Goal: Task Accomplishment & Management: Manage account settings

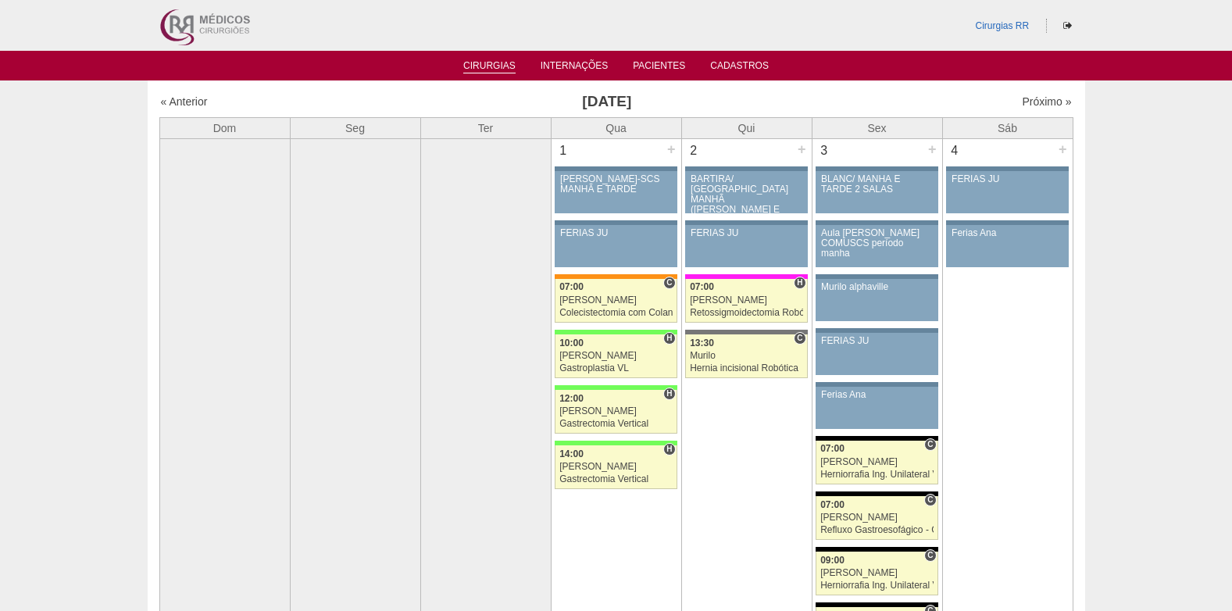
click at [491, 61] on link "Cirurgias" at bounding box center [489, 66] width 52 height 13
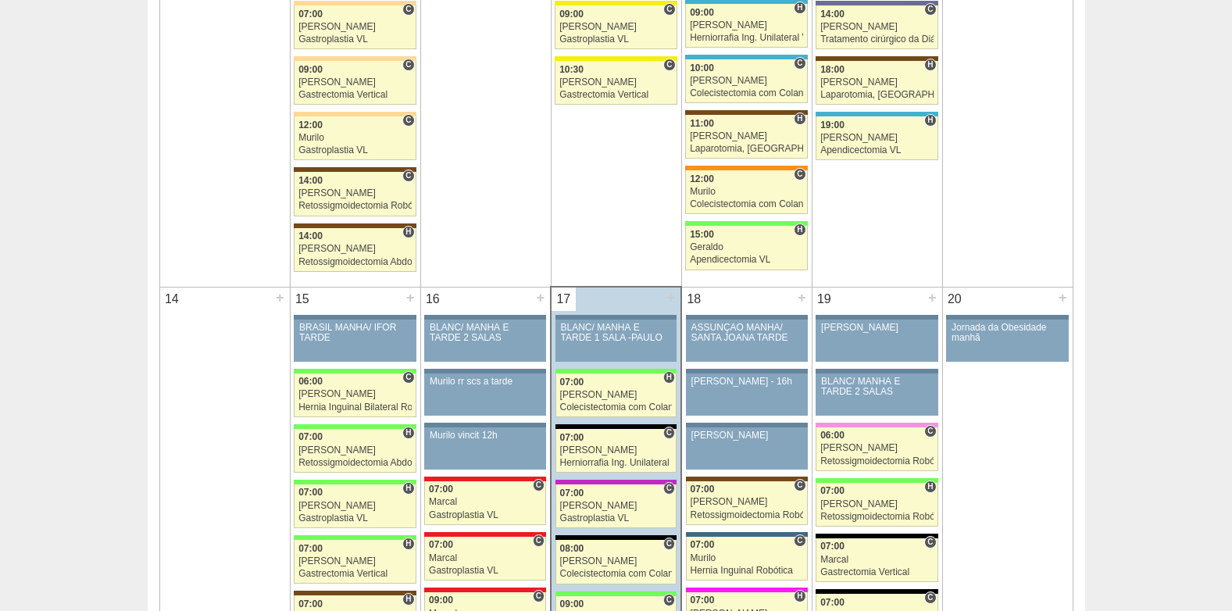
scroll to position [1563, 0]
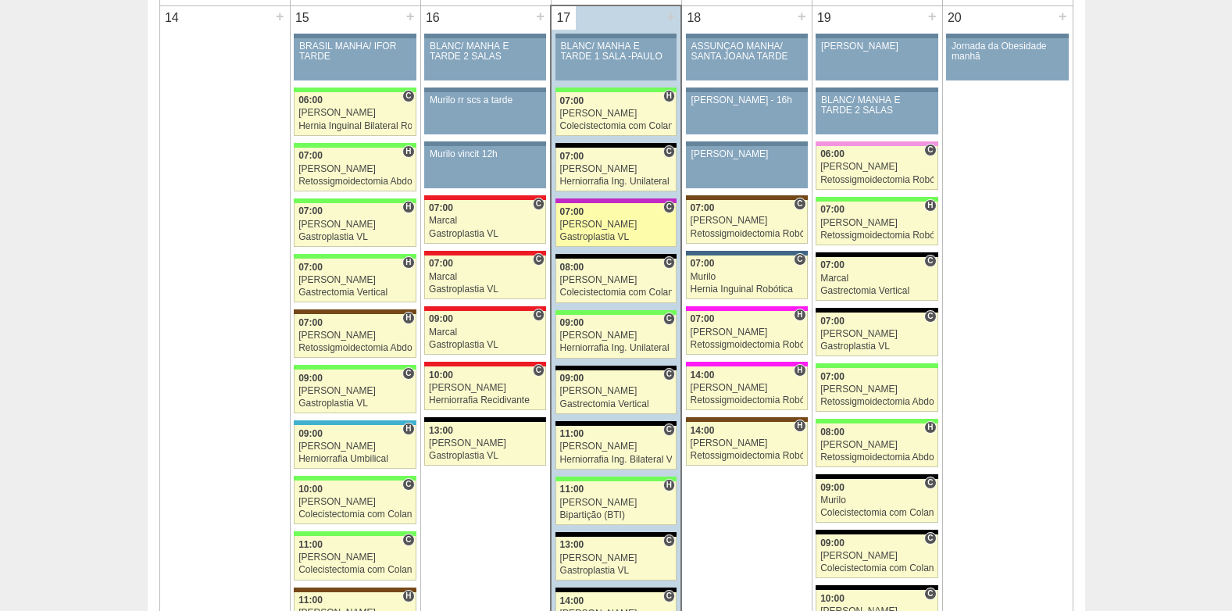
click at [599, 222] on div "[PERSON_NAME]" at bounding box center [616, 225] width 113 height 10
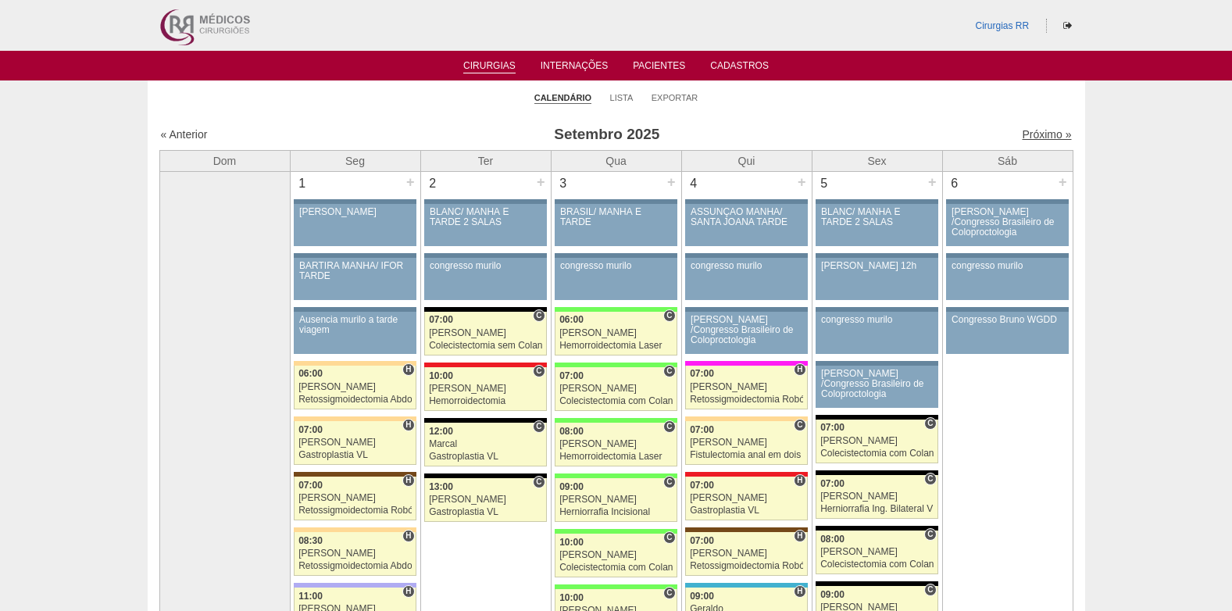
click at [1037, 134] on link "Próximo »" at bounding box center [1046, 134] width 49 height 13
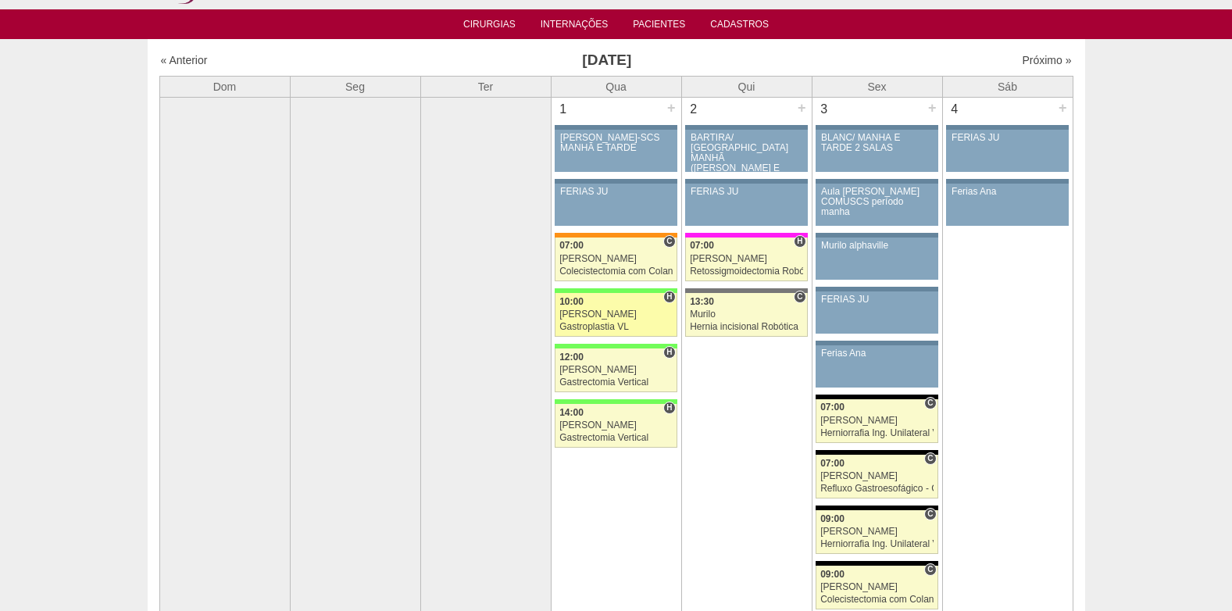
scroll to position [78, 0]
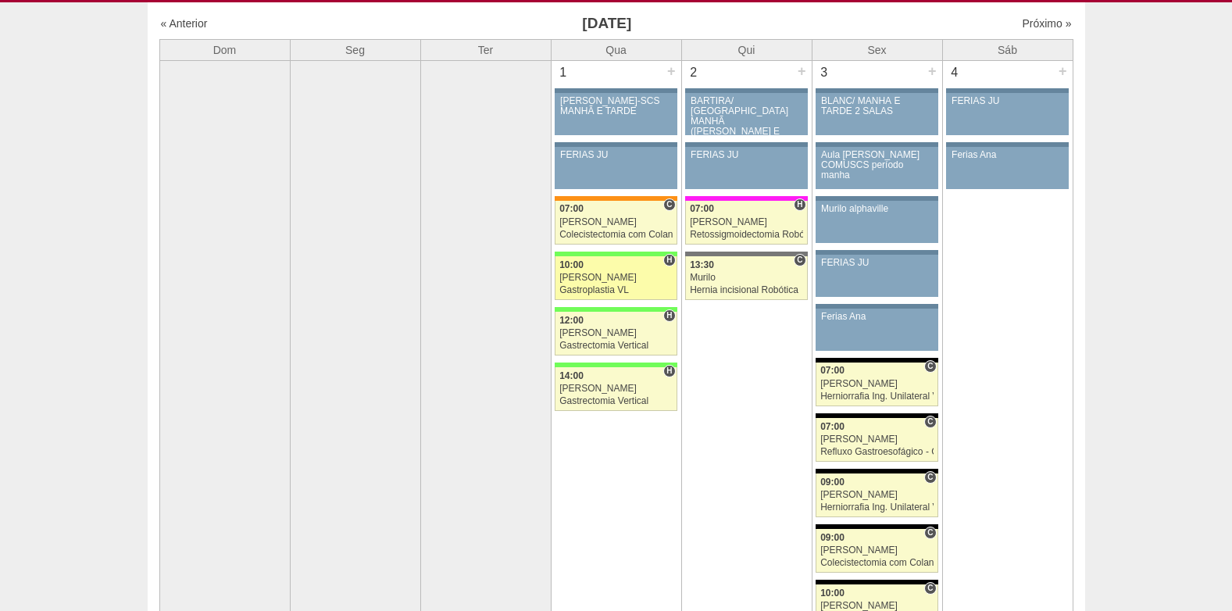
click at [601, 289] on div "Gastroplastia VL" at bounding box center [615, 290] width 113 height 10
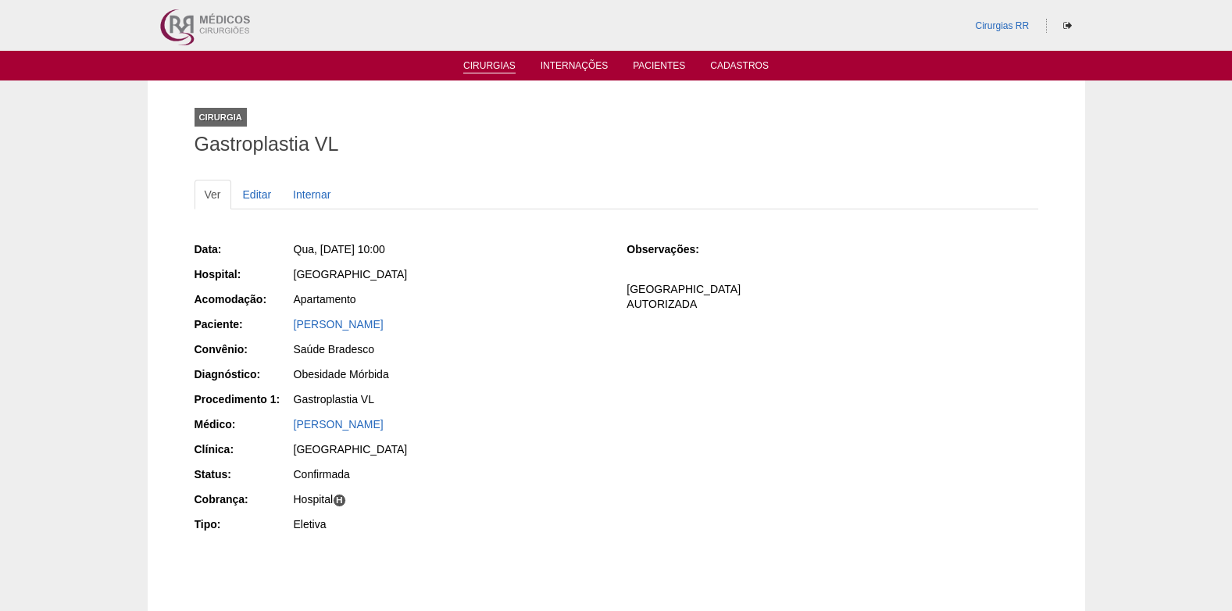
click at [486, 63] on link "Cirurgias" at bounding box center [489, 66] width 52 height 13
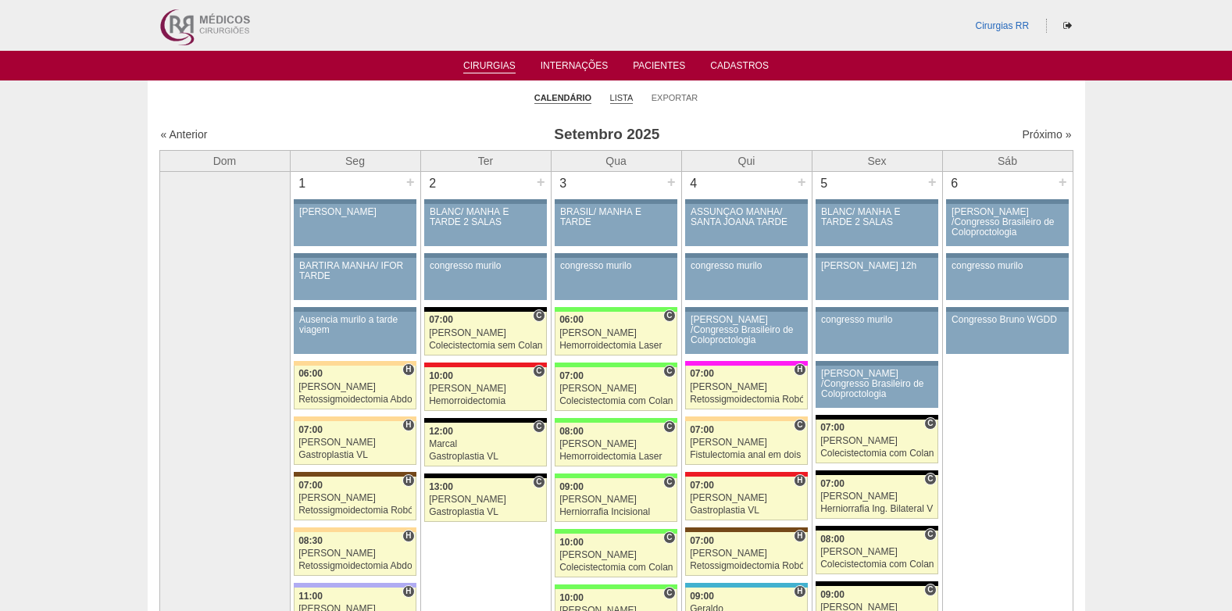
click at [616, 94] on link "Lista" at bounding box center [621, 98] width 23 height 12
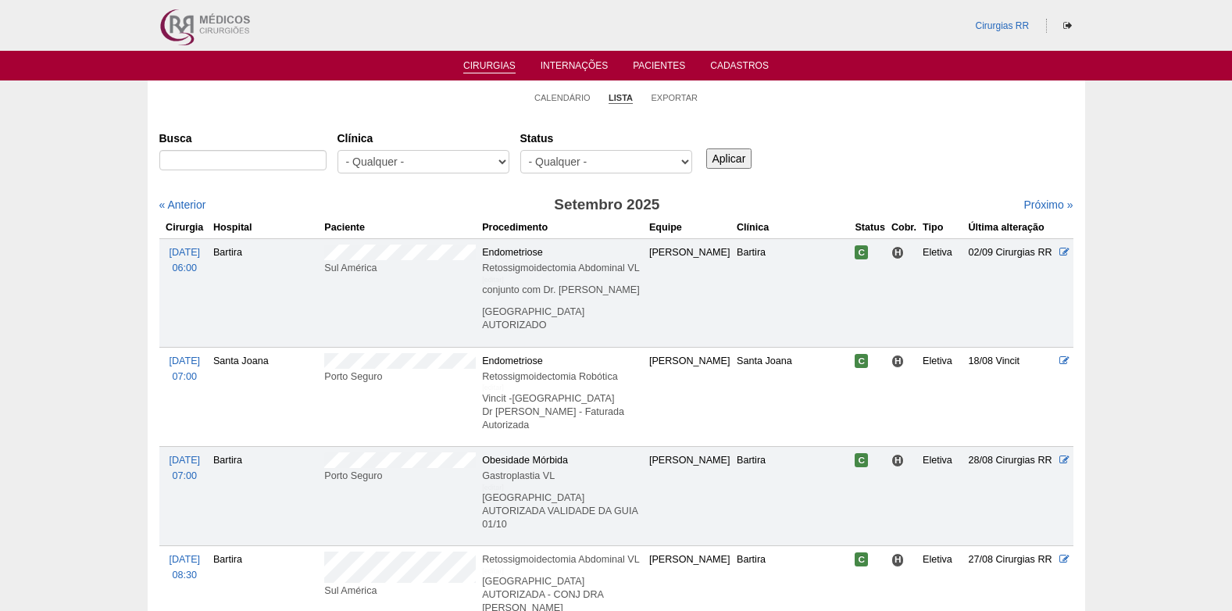
select select "resr"
click at [520, 150] on select "- Qualquer - Reservada Confirmada Suspensa Cancelada" at bounding box center [606, 161] width 172 height 23
click at [738, 158] on input "Aplicar" at bounding box center [729, 158] width 46 height 20
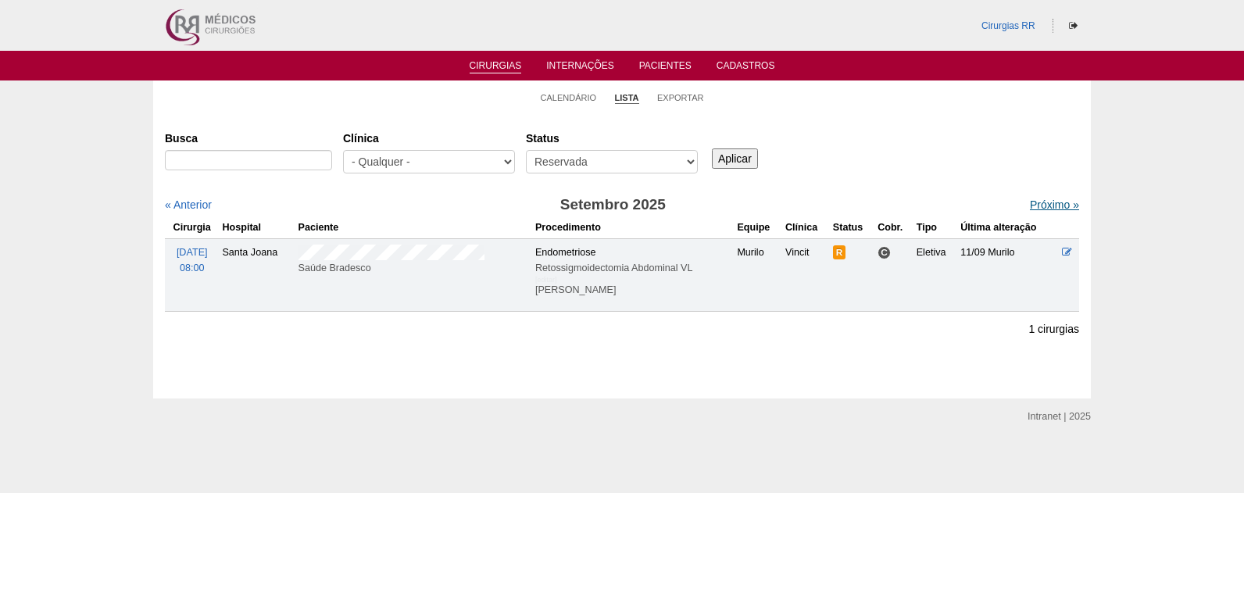
click at [1030, 203] on link "Próximo »" at bounding box center [1054, 204] width 49 height 13
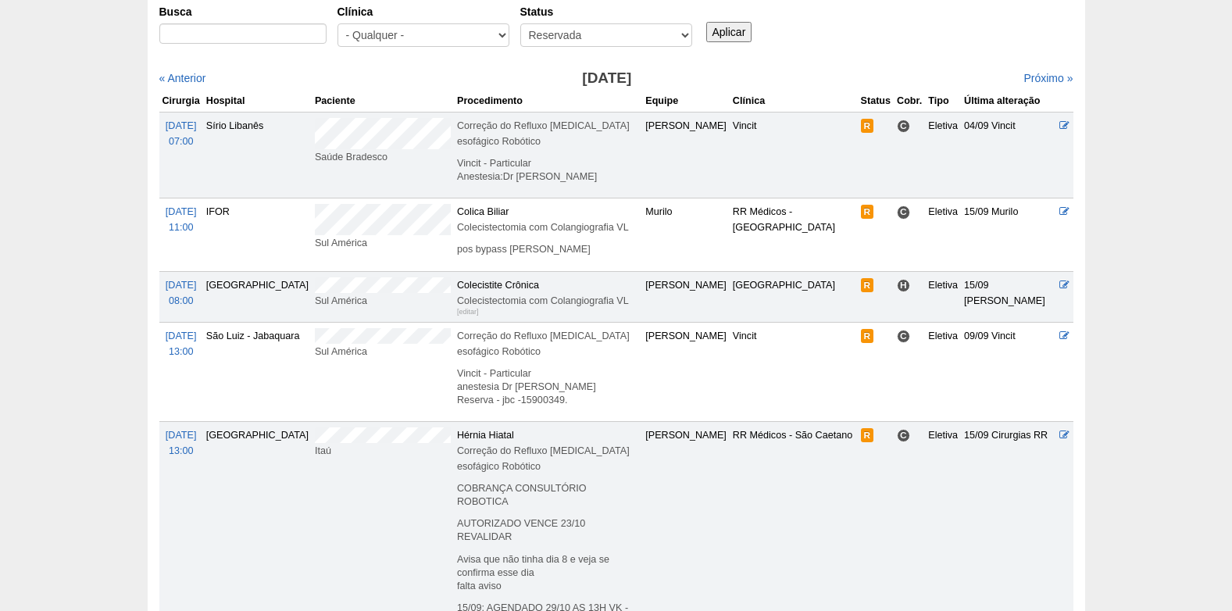
scroll to position [156, 0]
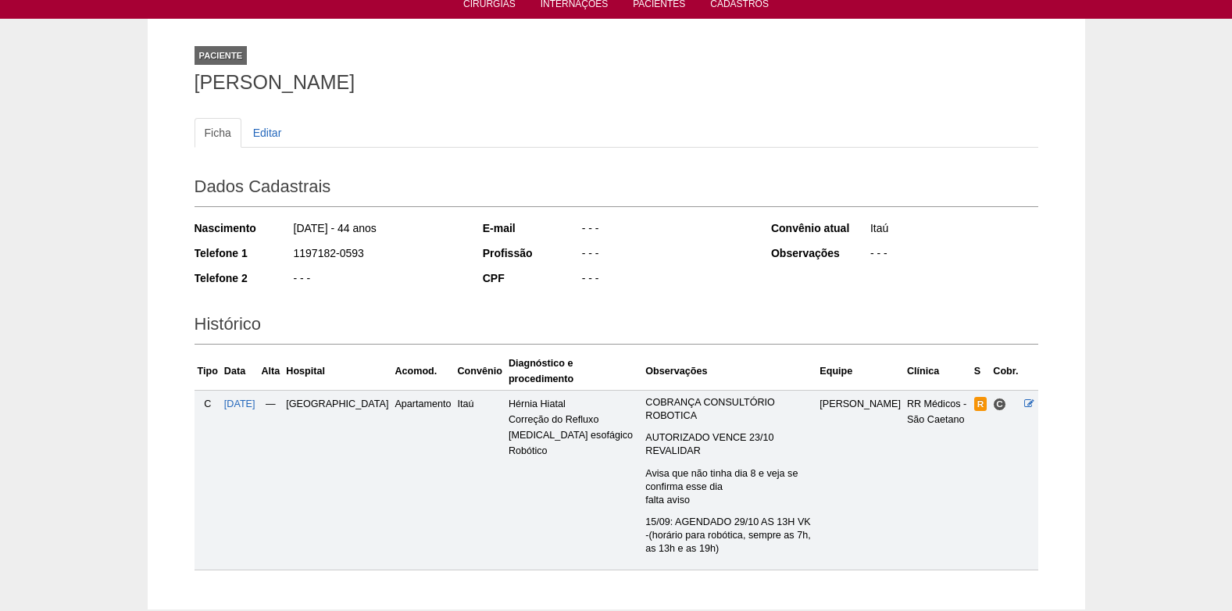
scroll to position [113, 0]
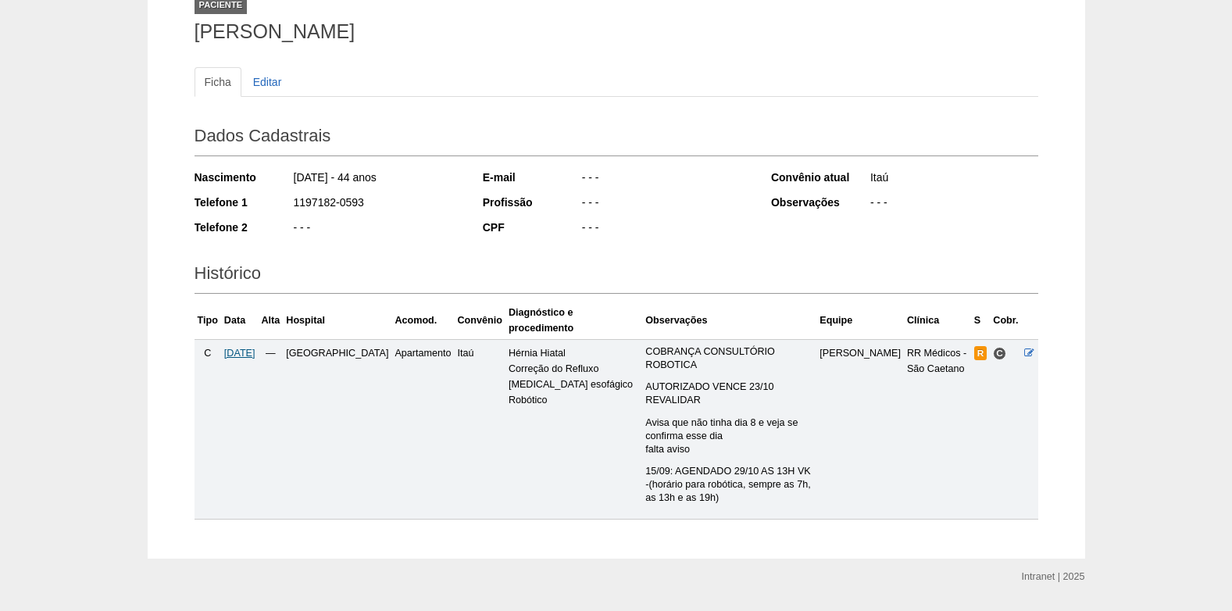
click at [241, 348] on span "[DATE]" at bounding box center [239, 353] width 31 height 11
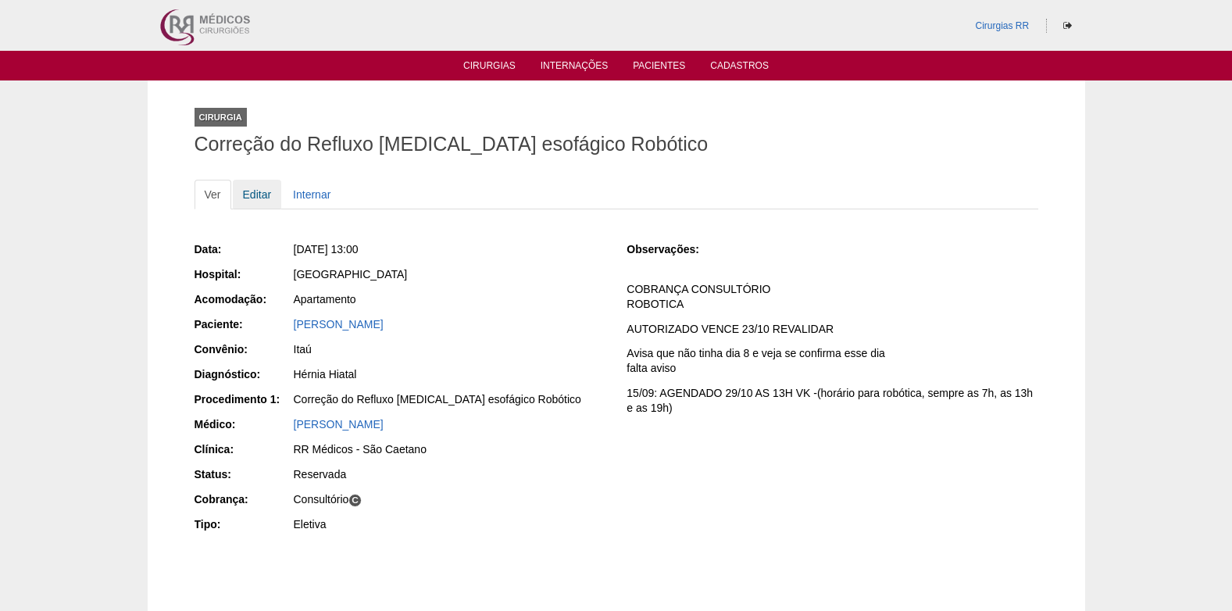
click at [263, 200] on link "Editar" at bounding box center [257, 195] width 49 height 30
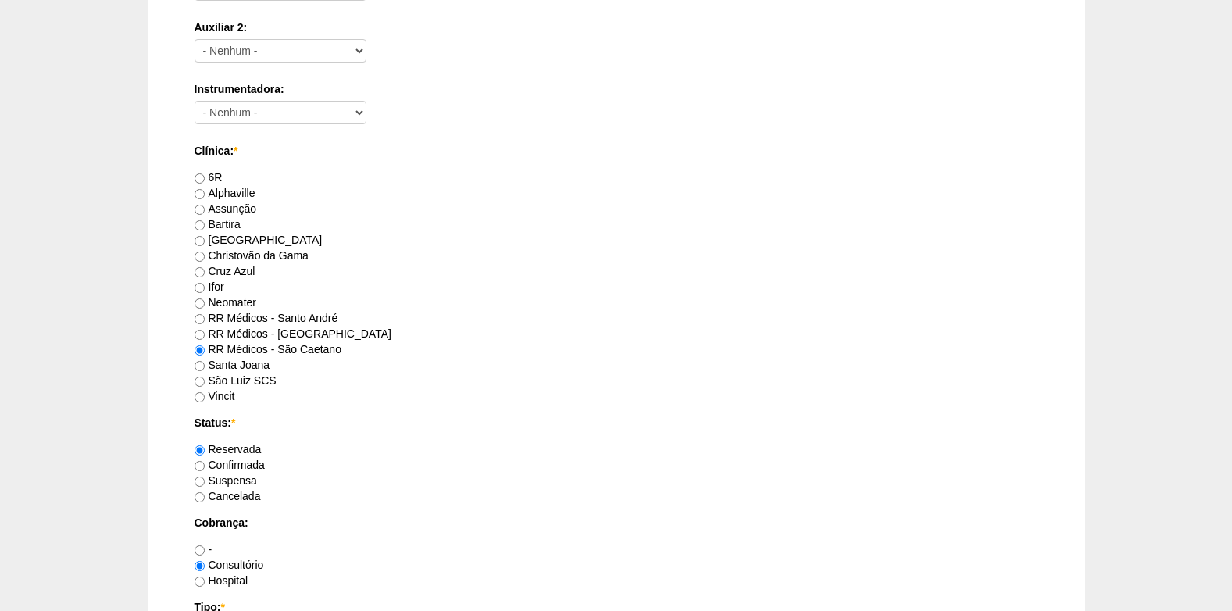
scroll to position [860, 0]
click at [198, 465] on input "Confirmada" at bounding box center [200, 464] width 10 height 10
radio input "true"
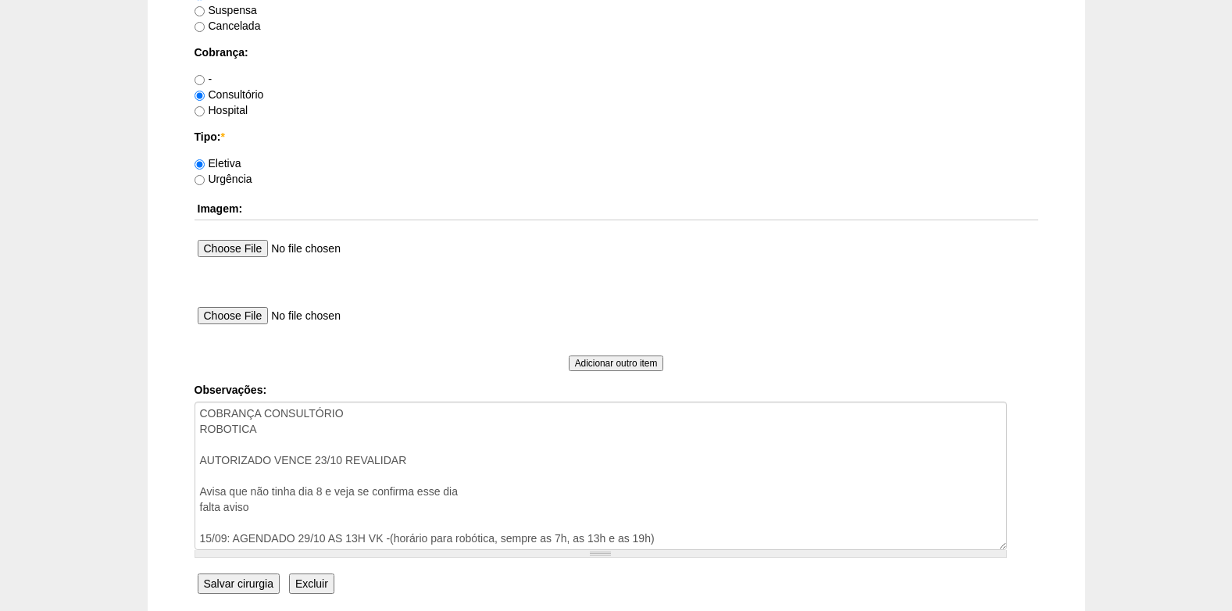
scroll to position [1406, 0]
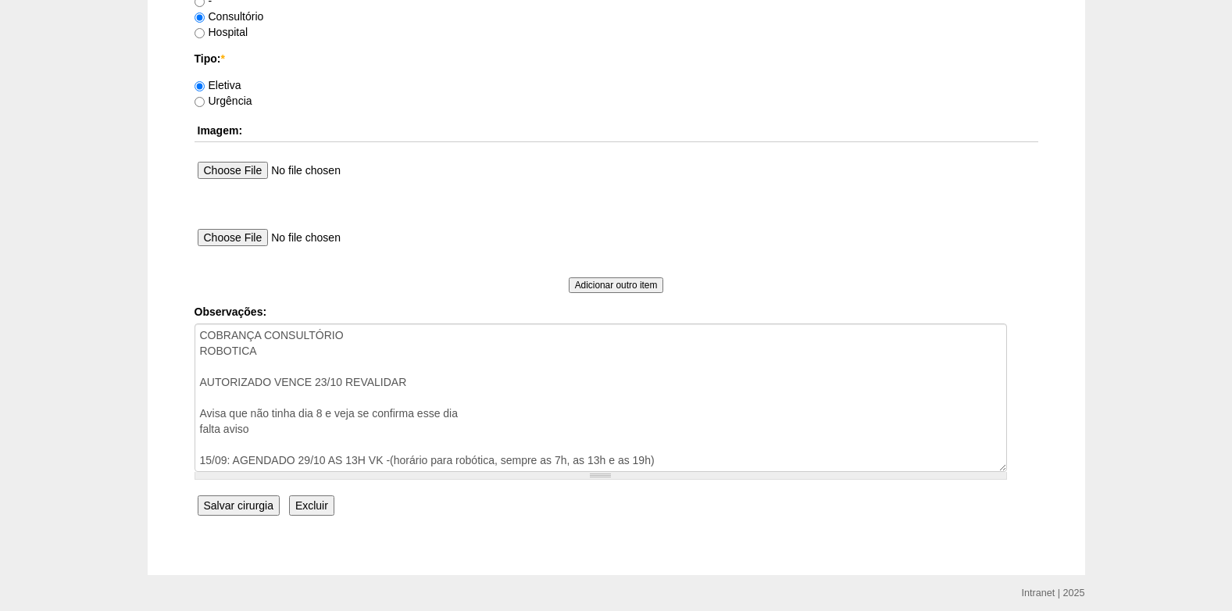
click at [256, 506] on input "Salvar cirurgia" at bounding box center [239, 505] width 82 height 20
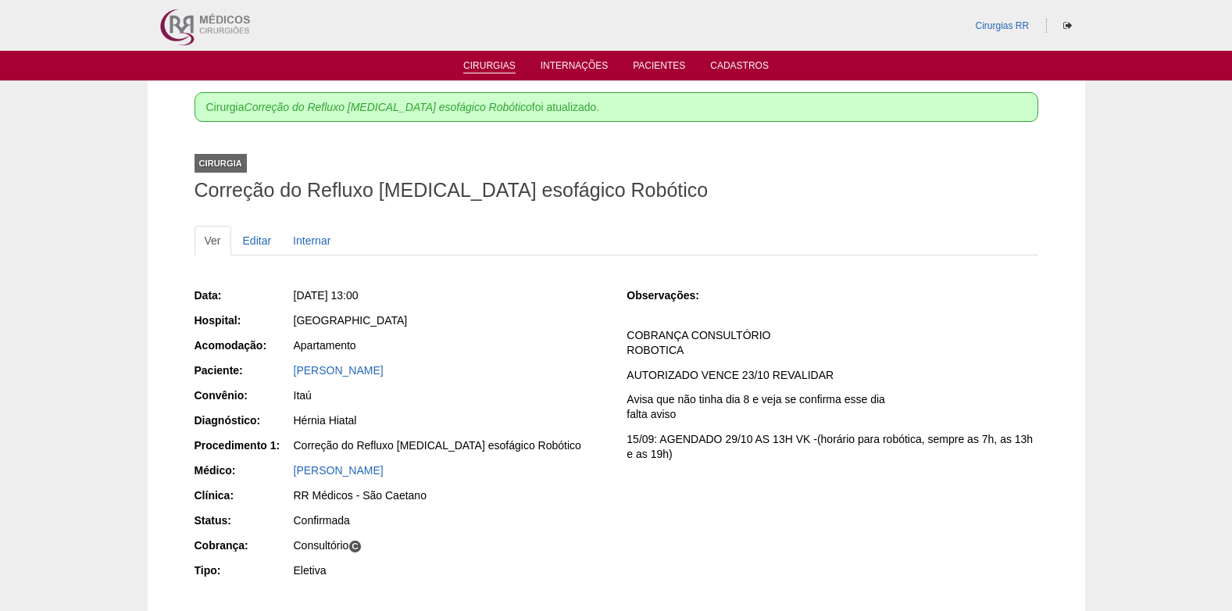
click at [491, 59] on li "Cirurgias" at bounding box center [489, 65] width 74 height 13
click at [490, 59] on li "Cirurgias" at bounding box center [489, 65] width 74 height 13
drag, startPoint x: 490, startPoint y: 59, endPoint x: 484, endPoint y: 67, distance: 9.5
click at [484, 67] on link "Cirurgias" at bounding box center [489, 66] width 52 height 13
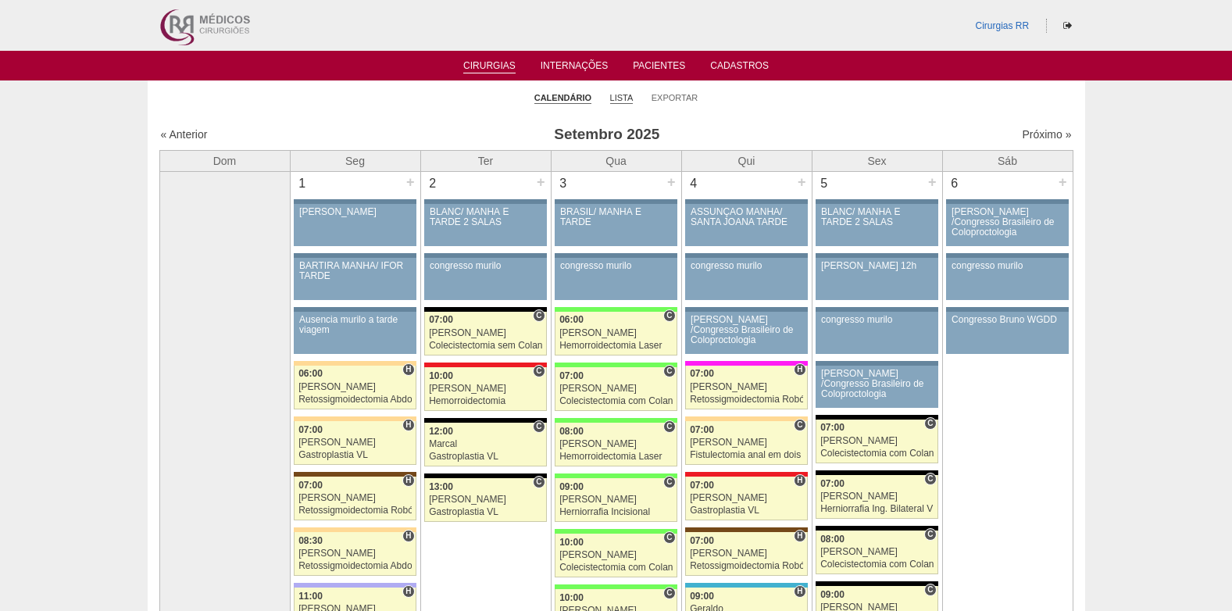
click at [619, 98] on link "Lista" at bounding box center [621, 98] width 23 height 12
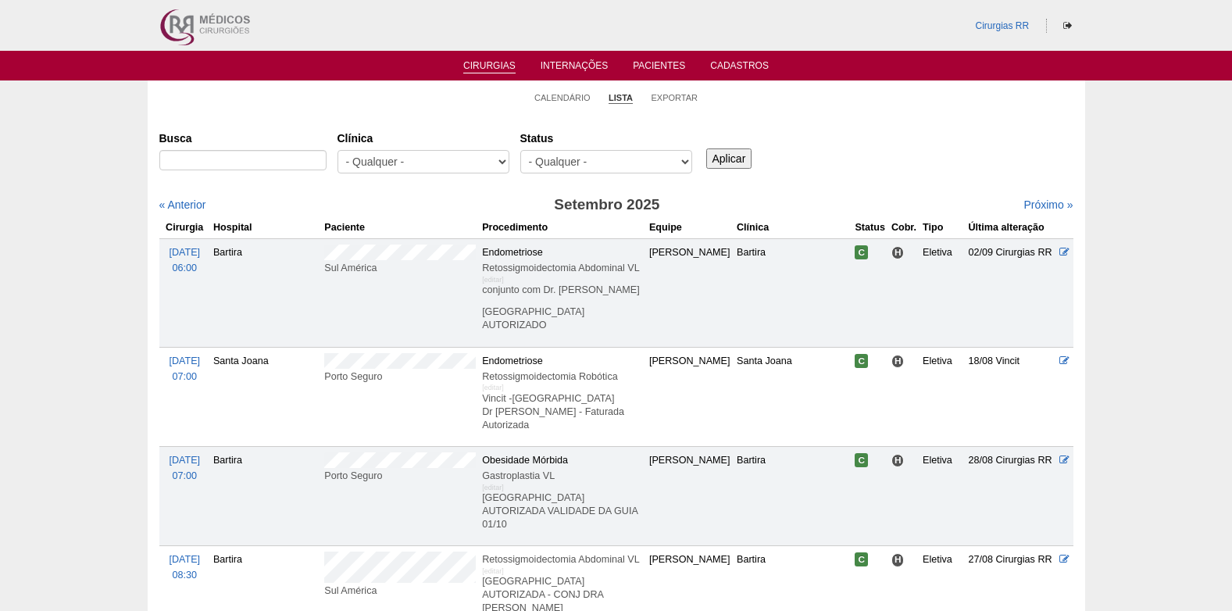
select select "resr"
click at [520, 150] on select "- Qualquer - Reservada Confirmada Suspensa Cancelada" at bounding box center [606, 161] width 172 height 23
click at [724, 160] on input "Aplicar" at bounding box center [729, 158] width 46 height 20
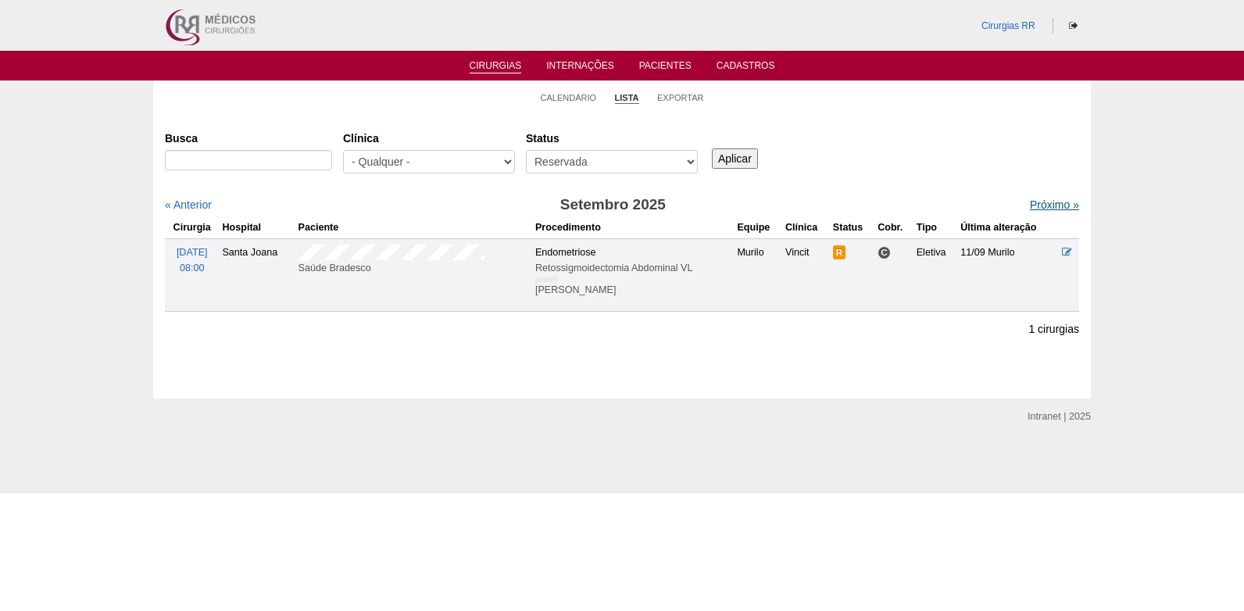
click at [1050, 206] on link "Próximo »" at bounding box center [1054, 204] width 49 height 13
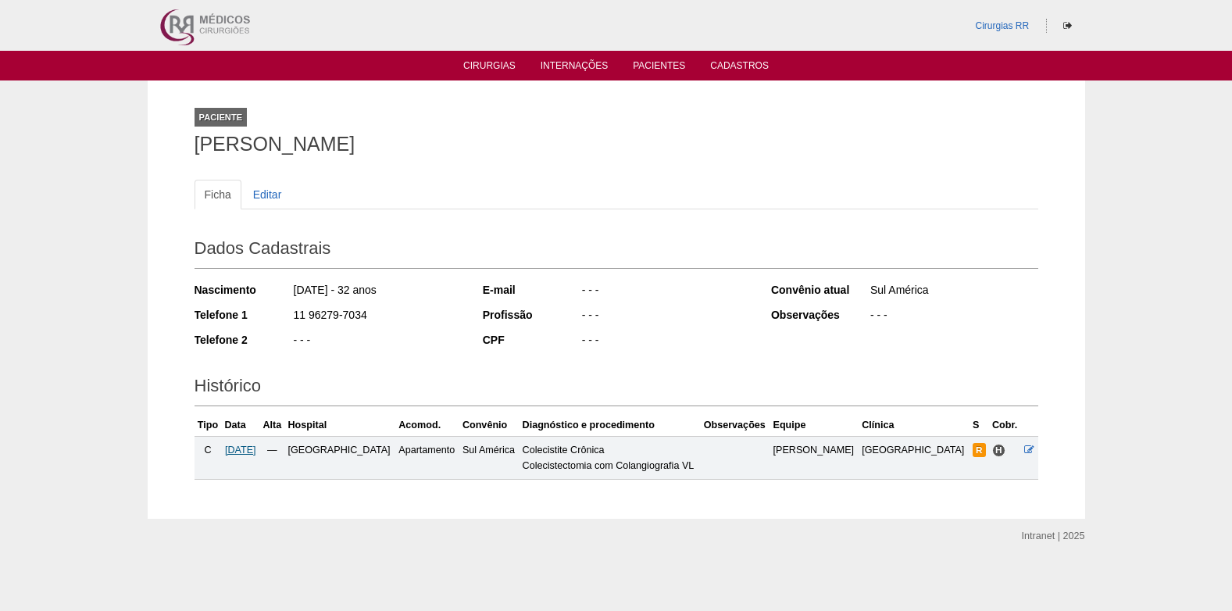
click at [256, 449] on span "[DATE]" at bounding box center [240, 450] width 31 height 11
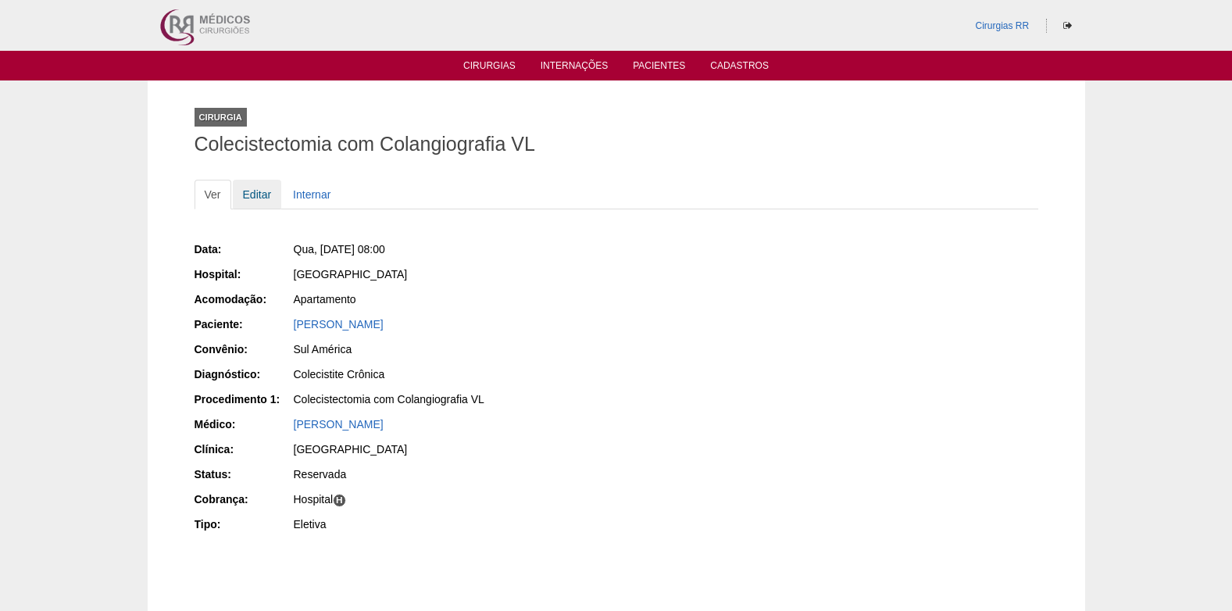
click at [259, 189] on link "Editar" at bounding box center [257, 195] width 49 height 30
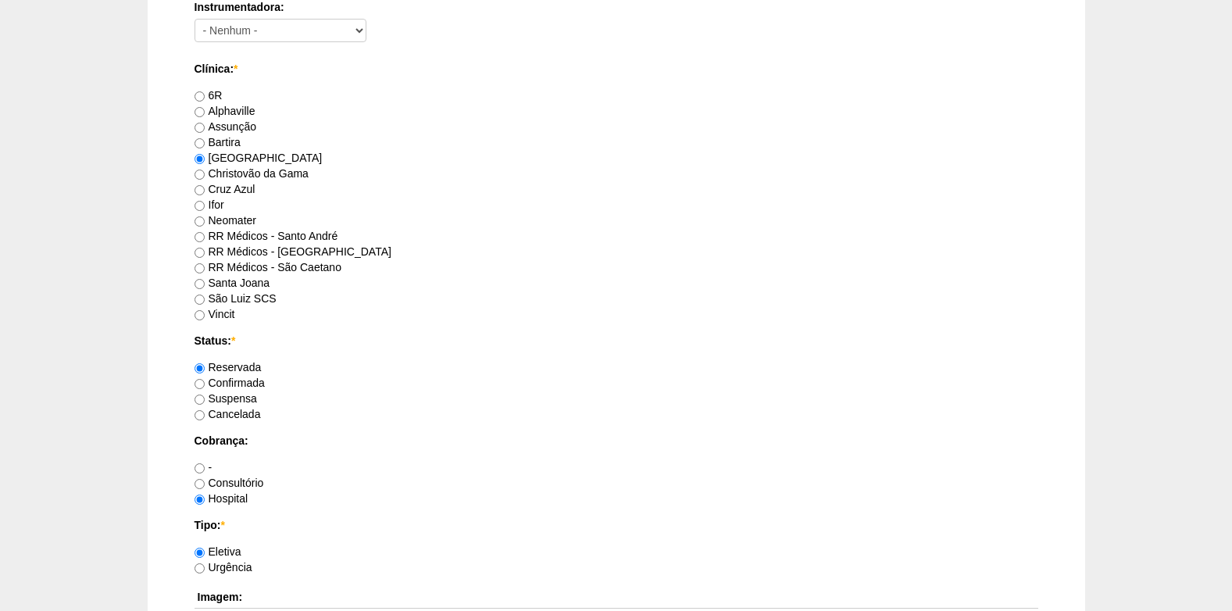
scroll to position [1016, 0]
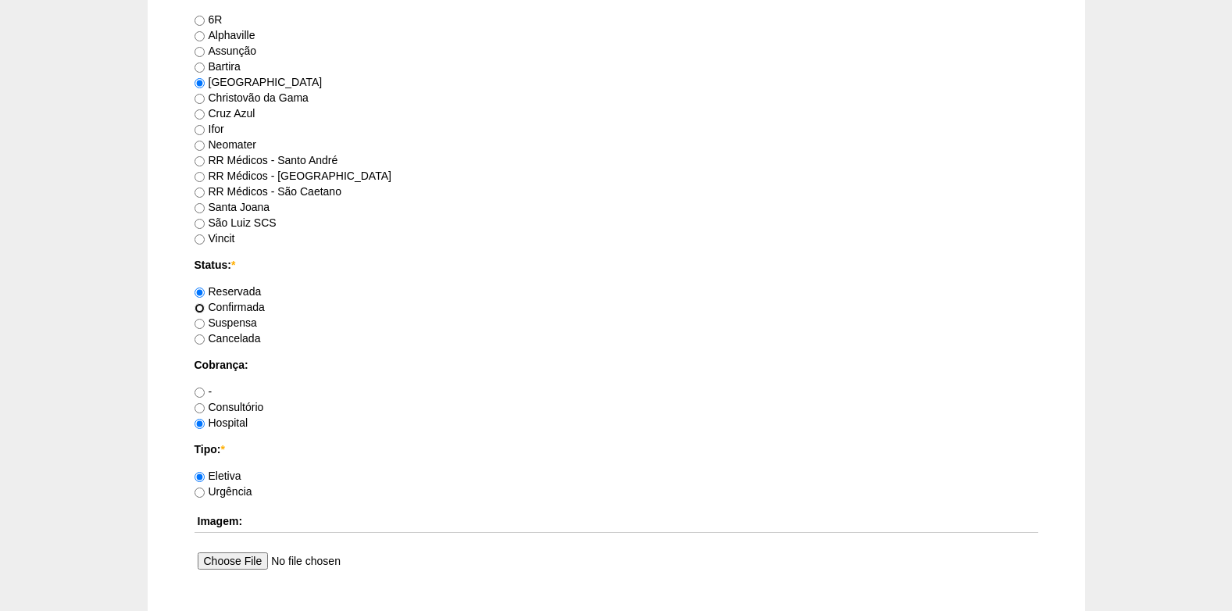
click at [199, 308] on input "Confirmada" at bounding box center [200, 308] width 10 height 10
radio input "true"
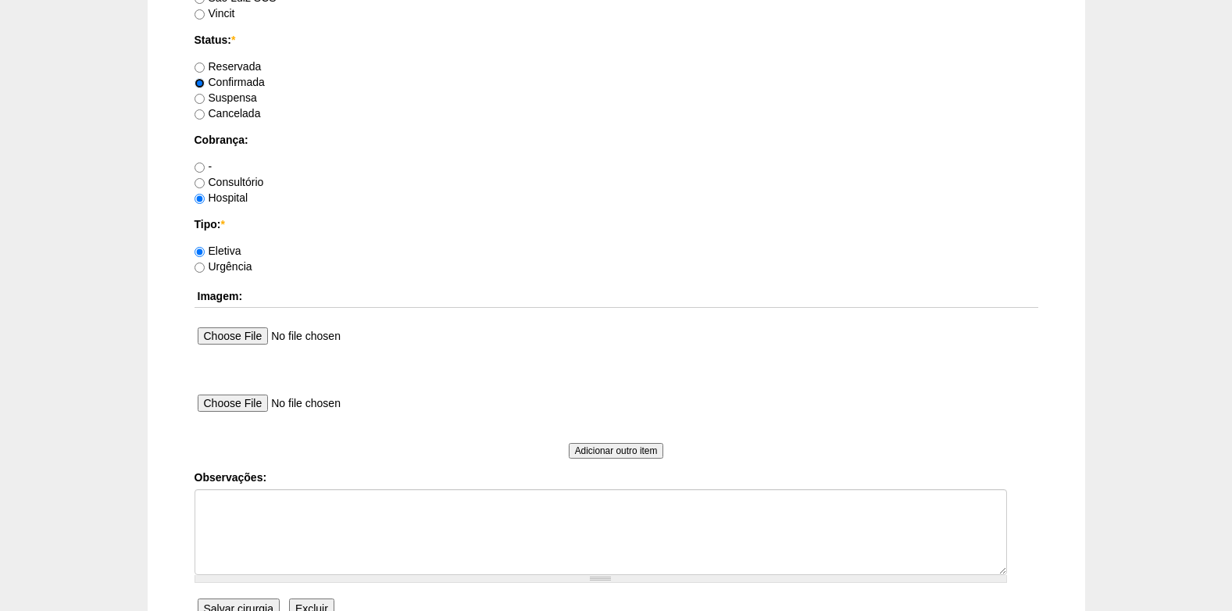
scroll to position [1250, 0]
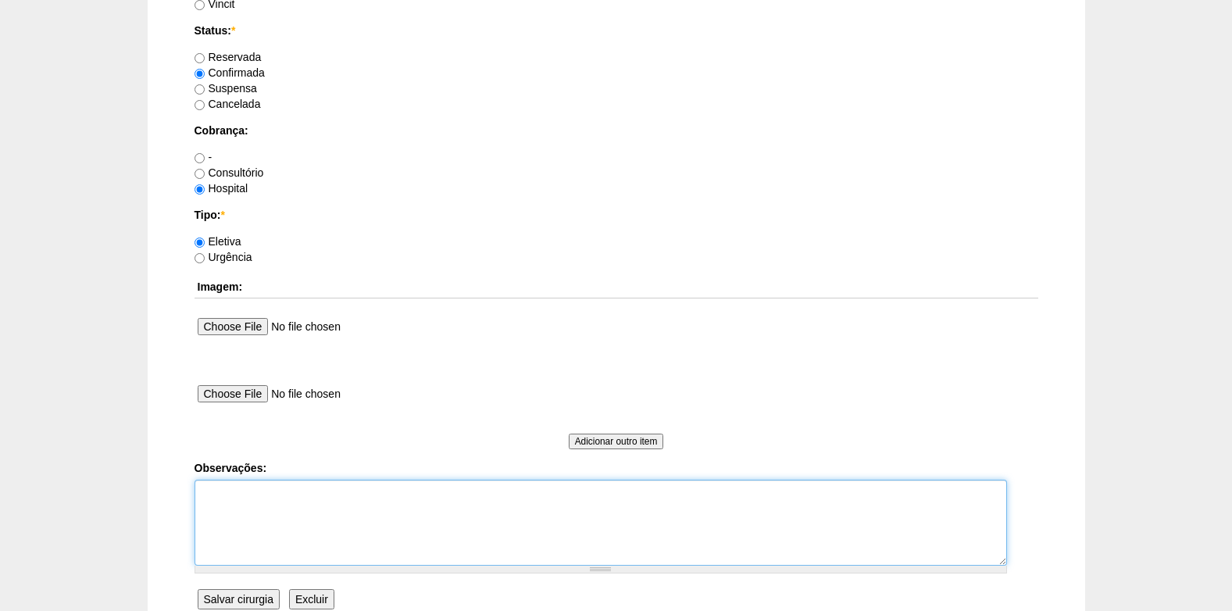
click at [268, 513] on textarea "Observações:" at bounding box center [601, 523] width 813 height 86
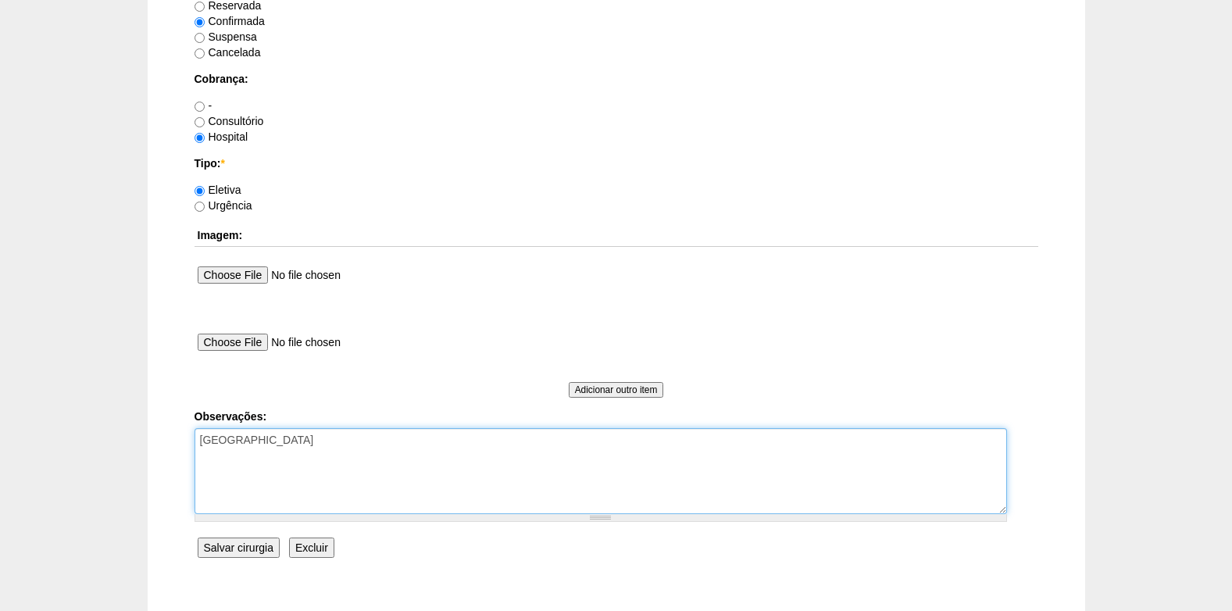
scroll to position [1328, 0]
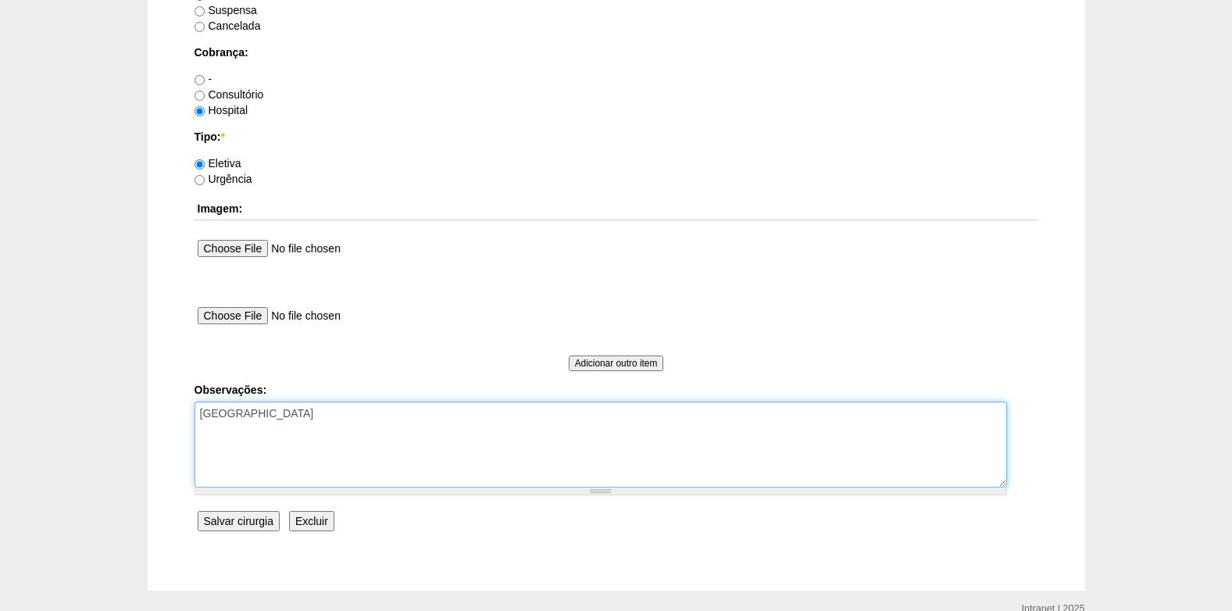
type textarea "COBRANÇA HOSPITAL"
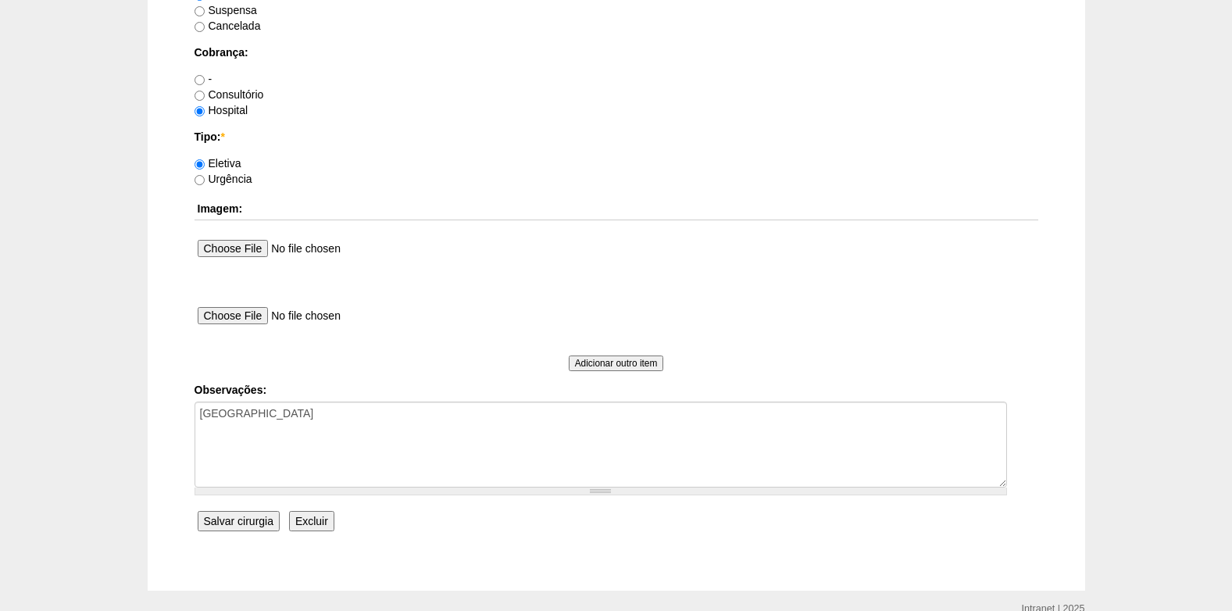
click at [252, 520] on input "Salvar cirurgia" at bounding box center [239, 521] width 82 height 20
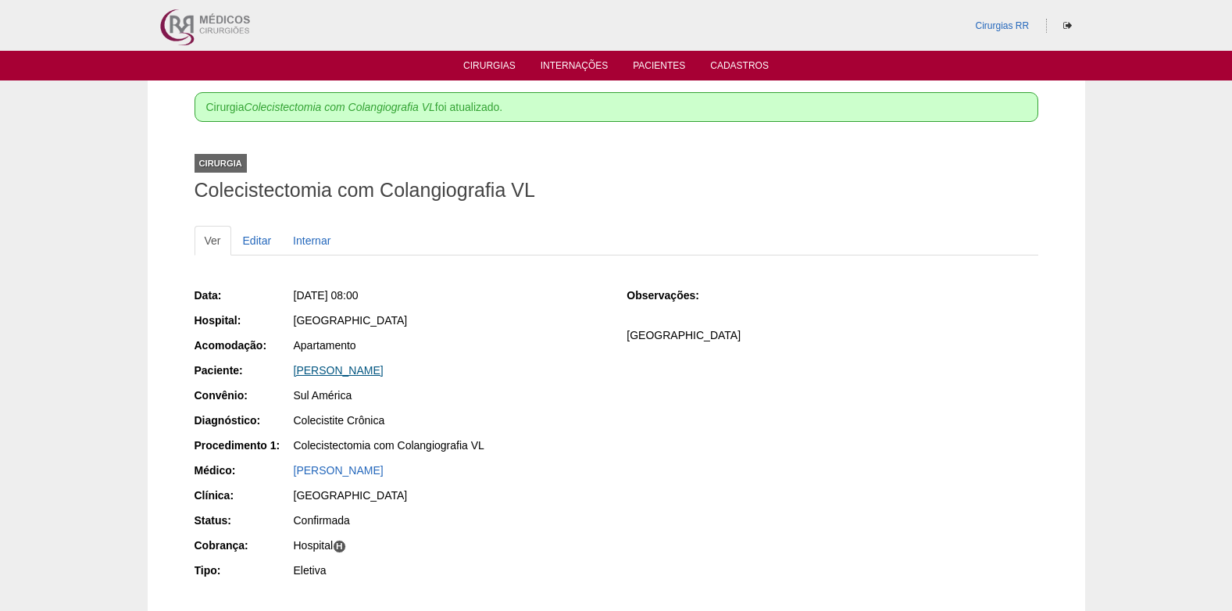
click at [339, 371] on link "[PERSON_NAME]" at bounding box center [339, 370] width 90 height 13
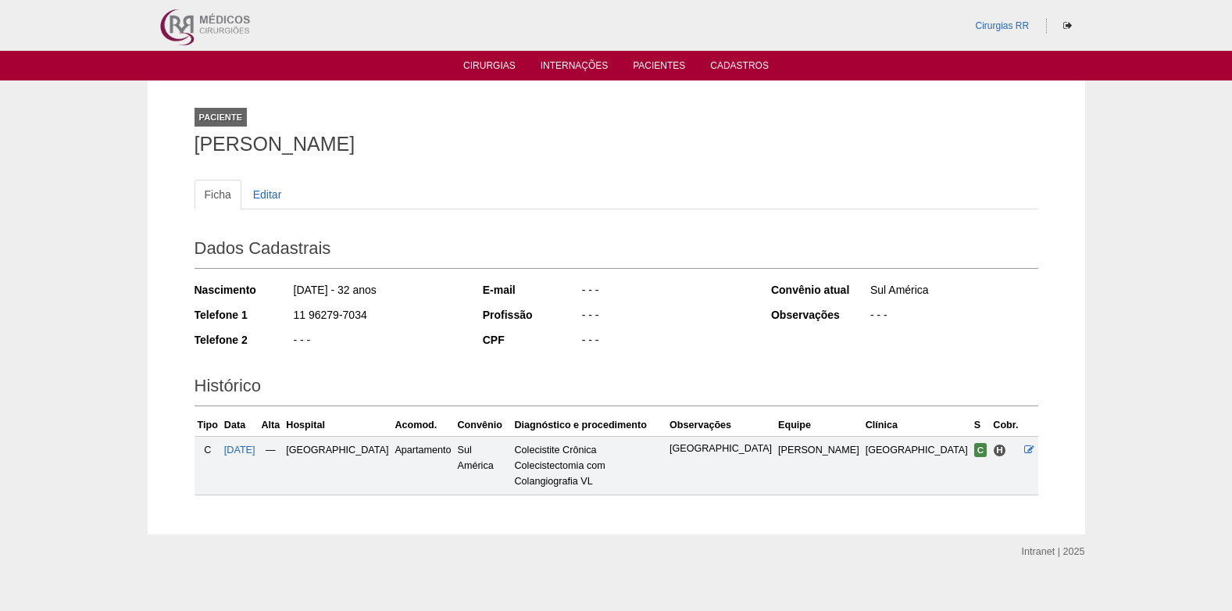
drag, startPoint x: 380, startPoint y: 315, endPoint x: 289, endPoint y: 311, distance: 90.7
click at [289, 311] on div "Telefone 1 11 96279-7034" at bounding box center [328, 317] width 267 height 20
copy div "11 96279-7034"
drag, startPoint x: 292, startPoint y: 288, endPoint x: 345, endPoint y: 288, distance: 53.1
click at [345, 288] on div "[DATE] - 32 anos" at bounding box center [377, 292] width 170 height 20
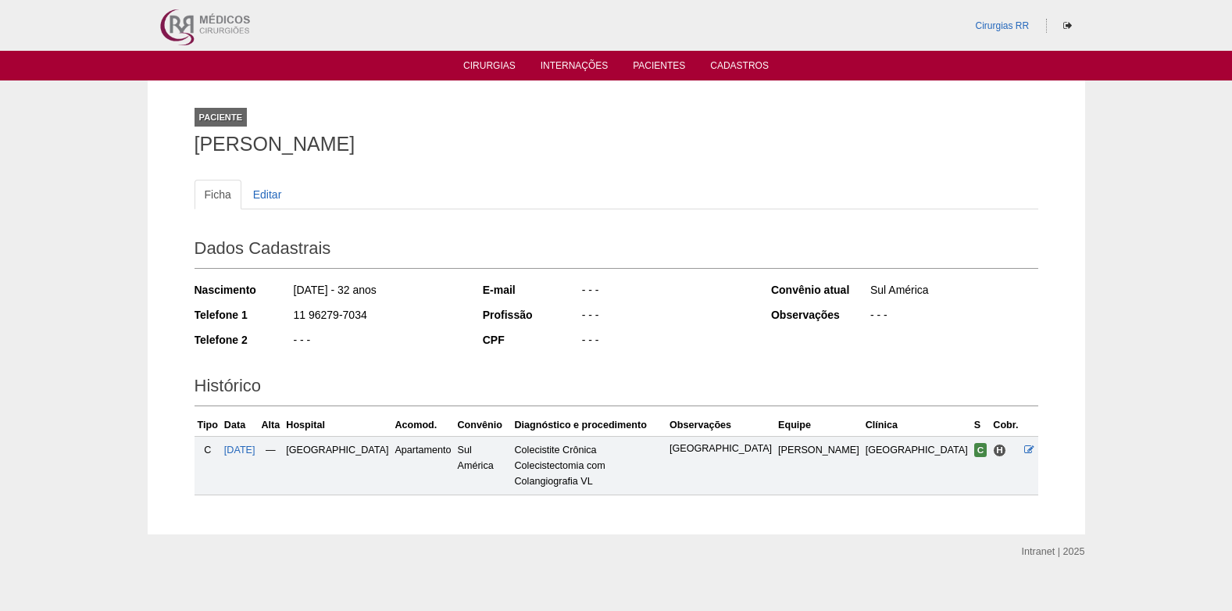
copy div "03/11/1992"
click at [263, 201] on link "Editar" at bounding box center [267, 195] width 49 height 30
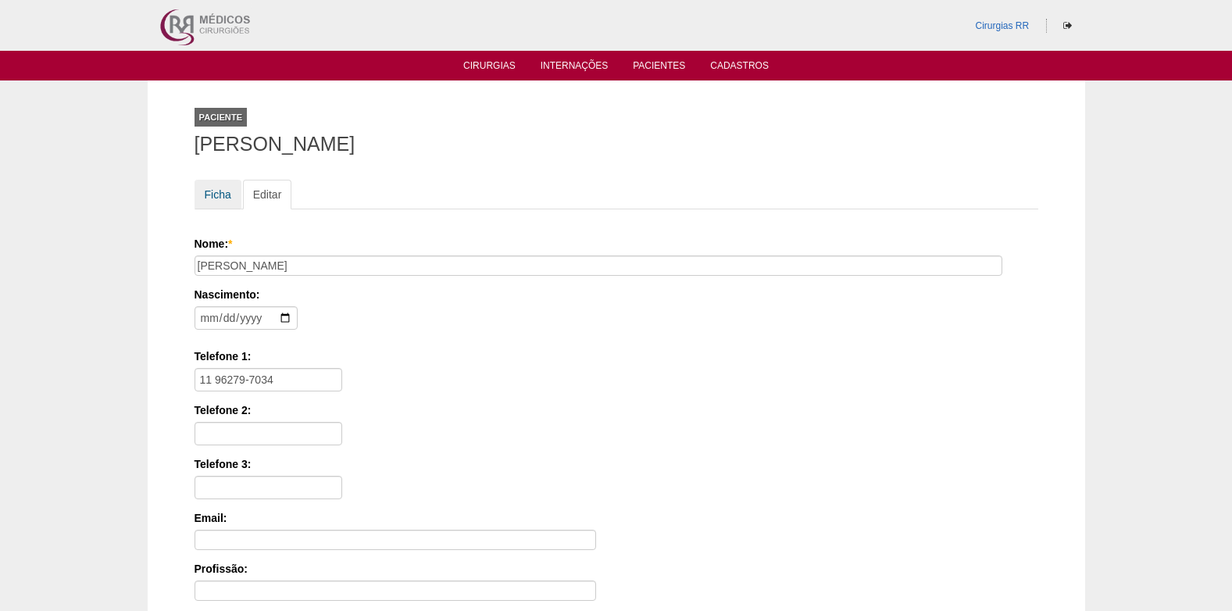
click at [218, 202] on link "Ficha" at bounding box center [218, 195] width 47 height 30
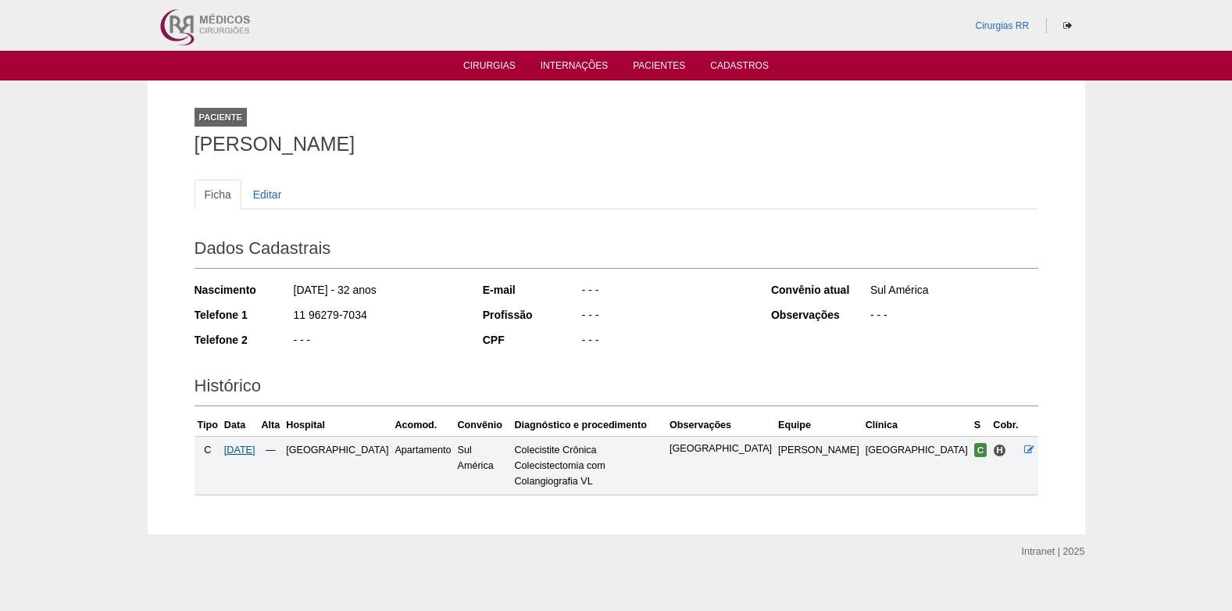
click at [245, 452] on span "[DATE]" at bounding box center [239, 450] width 31 height 11
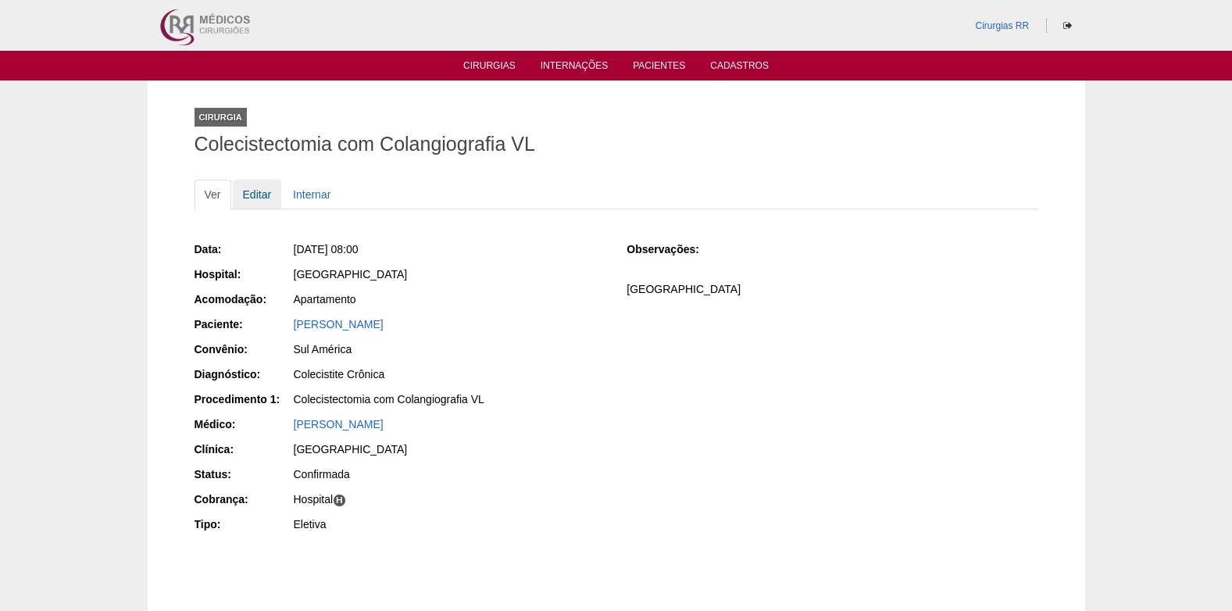
click at [266, 190] on link "Editar" at bounding box center [257, 195] width 49 height 30
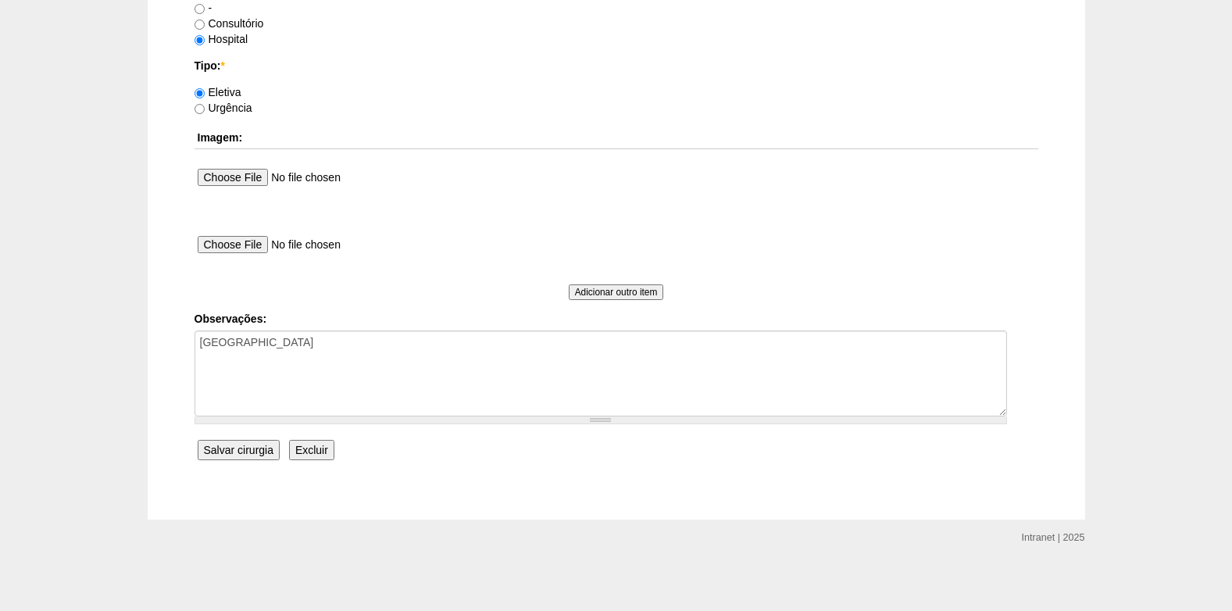
scroll to position [1403, 0]
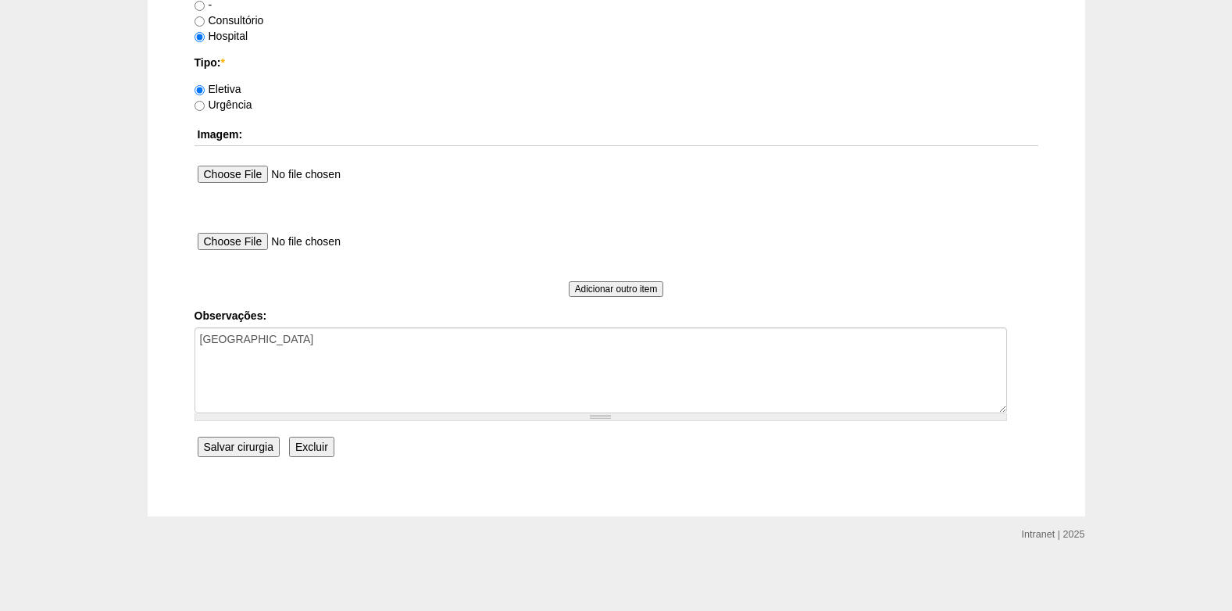
click at [241, 449] on input "Salvar cirurgia" at bounding box center [239, 447] width 82 height 20
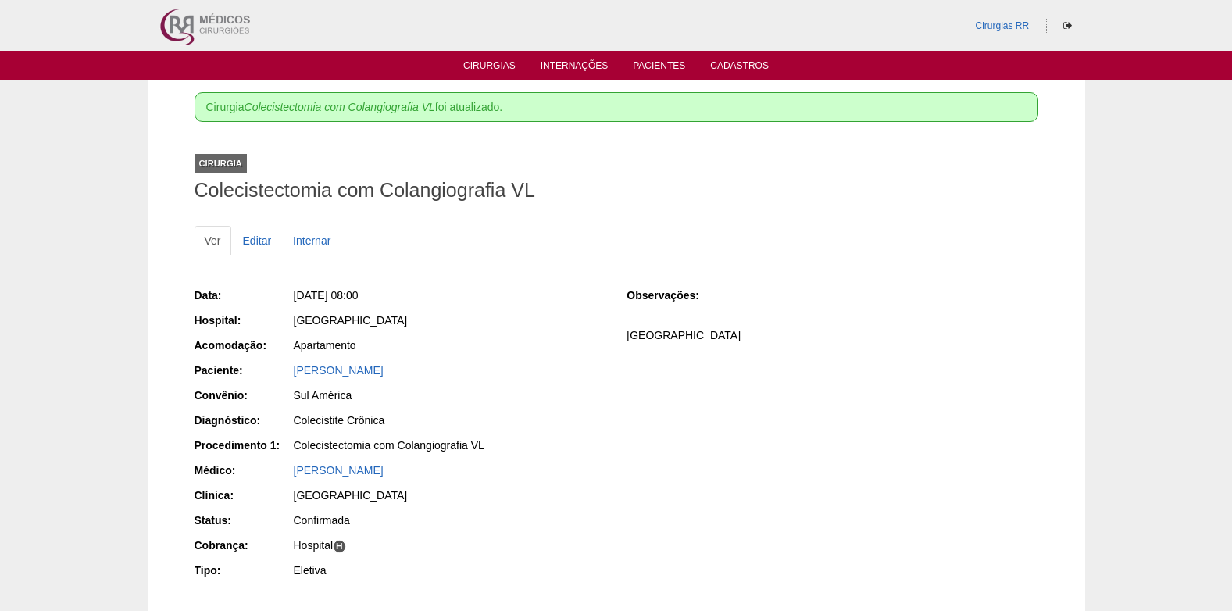
click at [488, 71] on link "Cirurgias" at bounding box center [489, 66] width 52 height 13
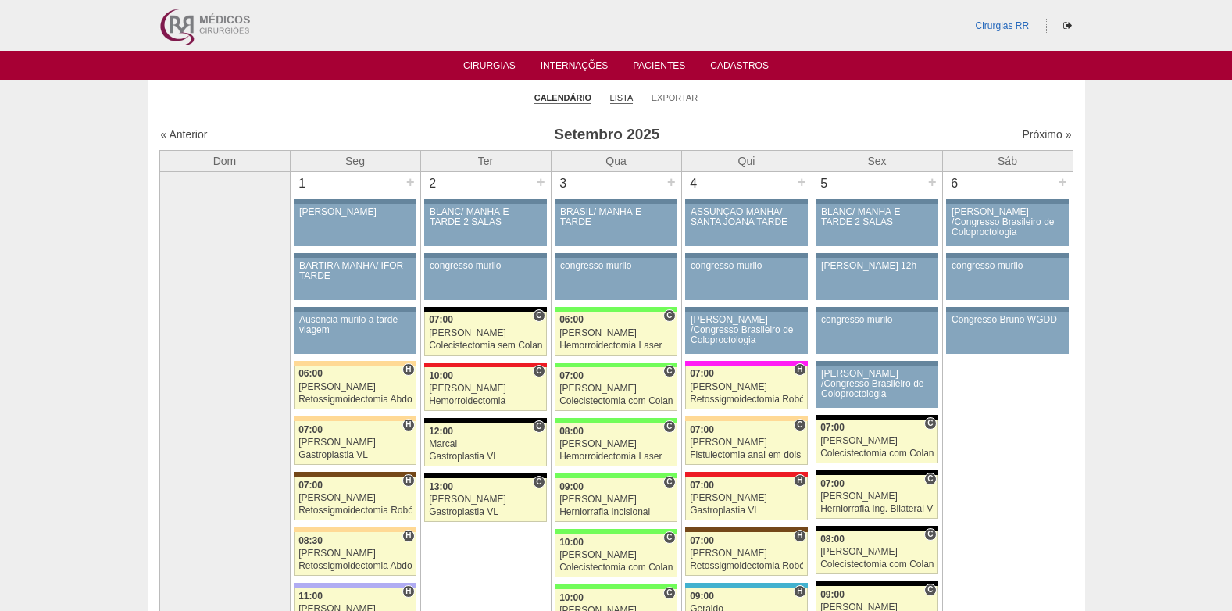
click at [620, 97] on link "Lista" at bounding box center [621, 98] width 23 height 12
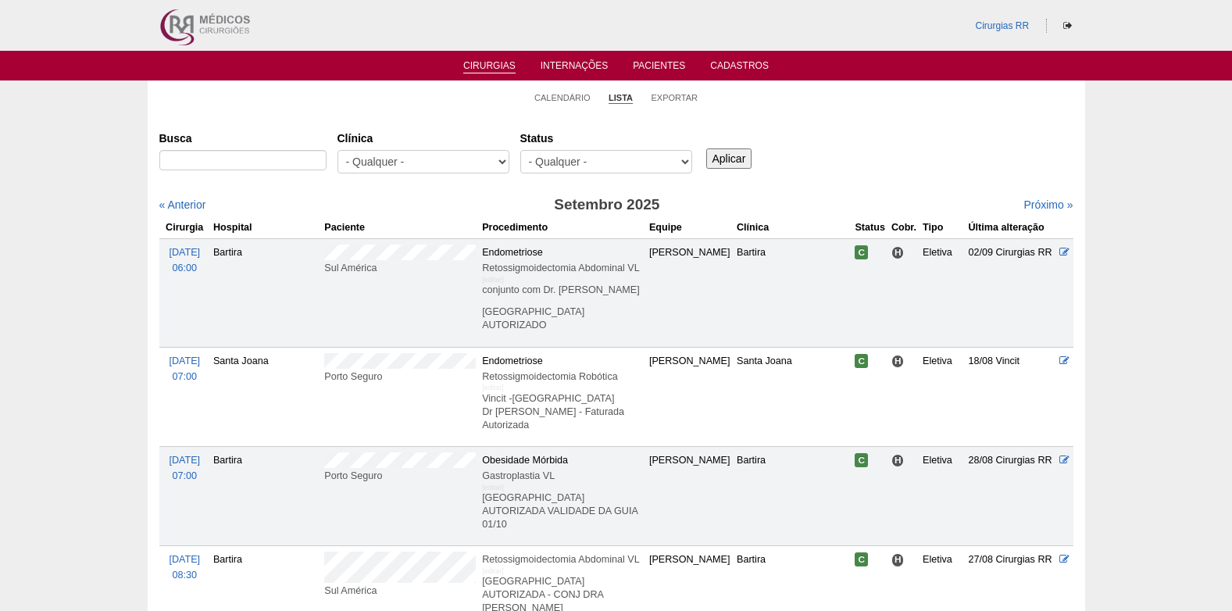
select select "resr"
click at [520, 150] on select "- Qualquer - Reservada Confirmada Suspensa Cancelada" at bounding box center [606, 161] width 172 height 23
click at [713, 163] on input "Aplicar" at bounding box center [729, 158] width 46 height 20
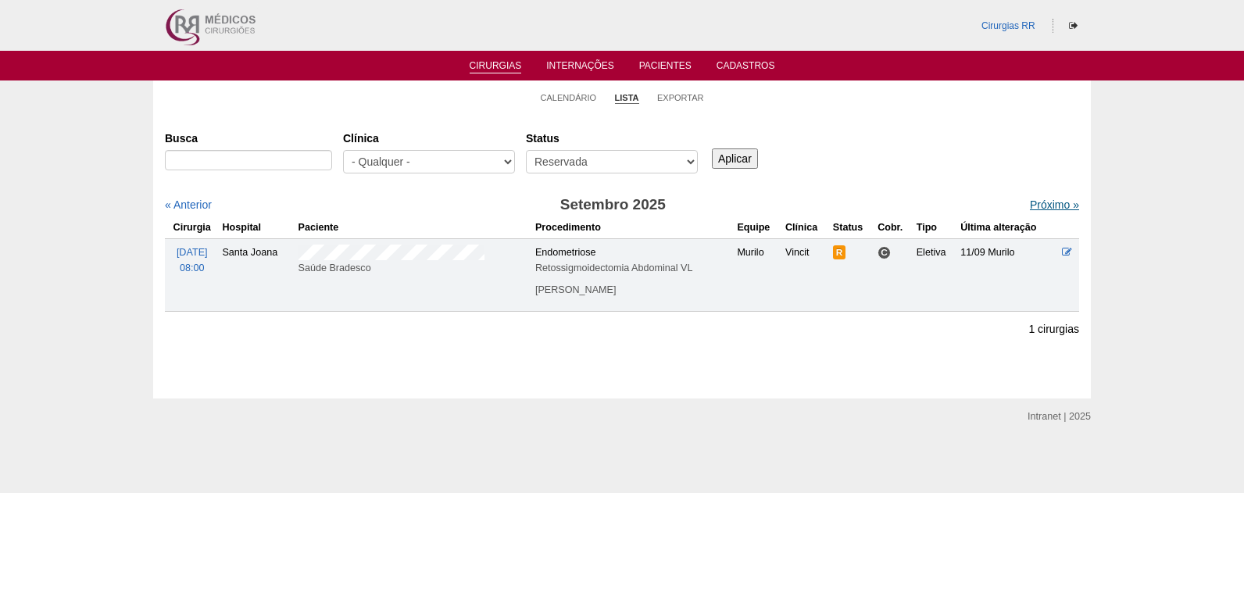
click at [1030, 206] on link "Próximo »" at bounding box center [1054, 204] width 49 height 13
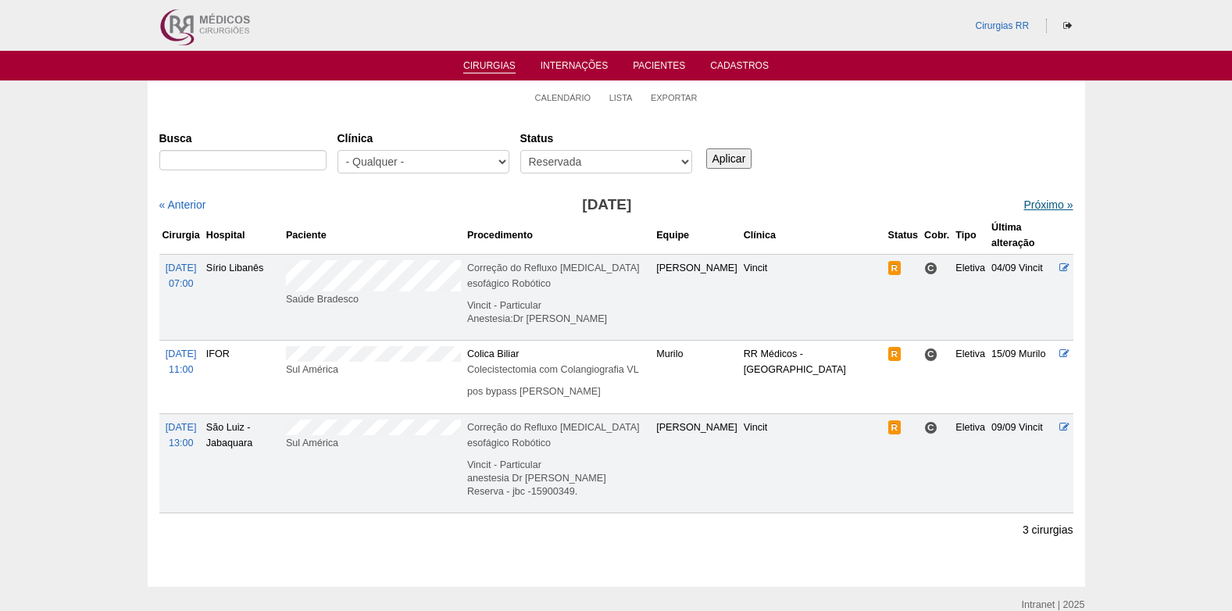
click at [1024, 205] on link "Próximo »" at bounding box center [1048, 204] width 49 height 13
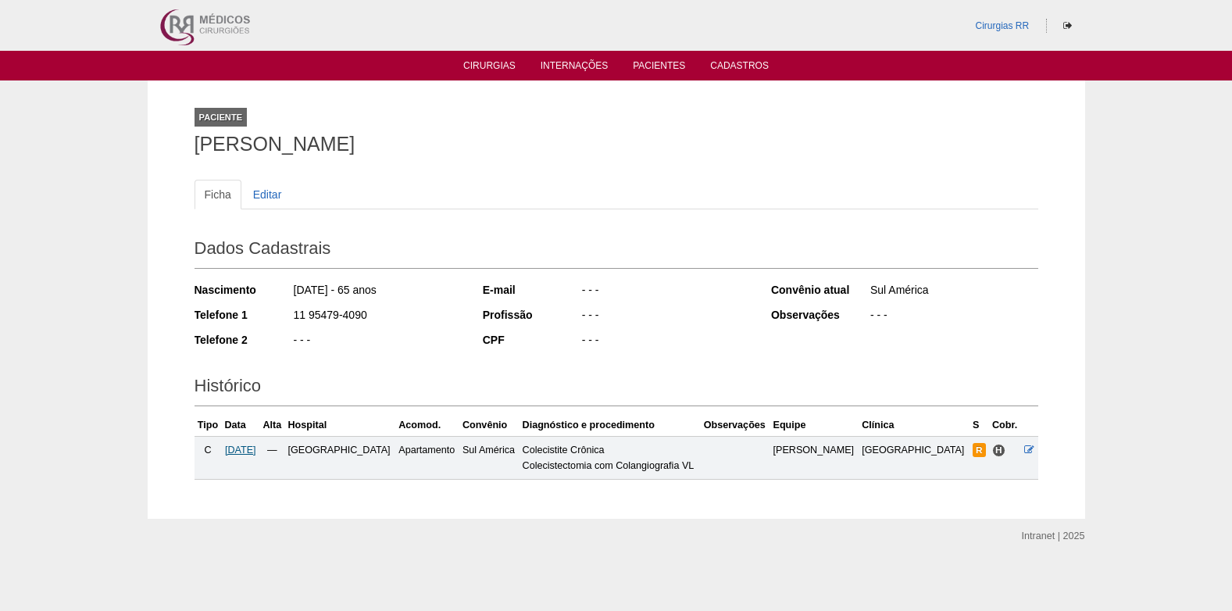
click at [256, 453] on span "26/11/2025" at bounding box center [240, 450] width 31 height 11
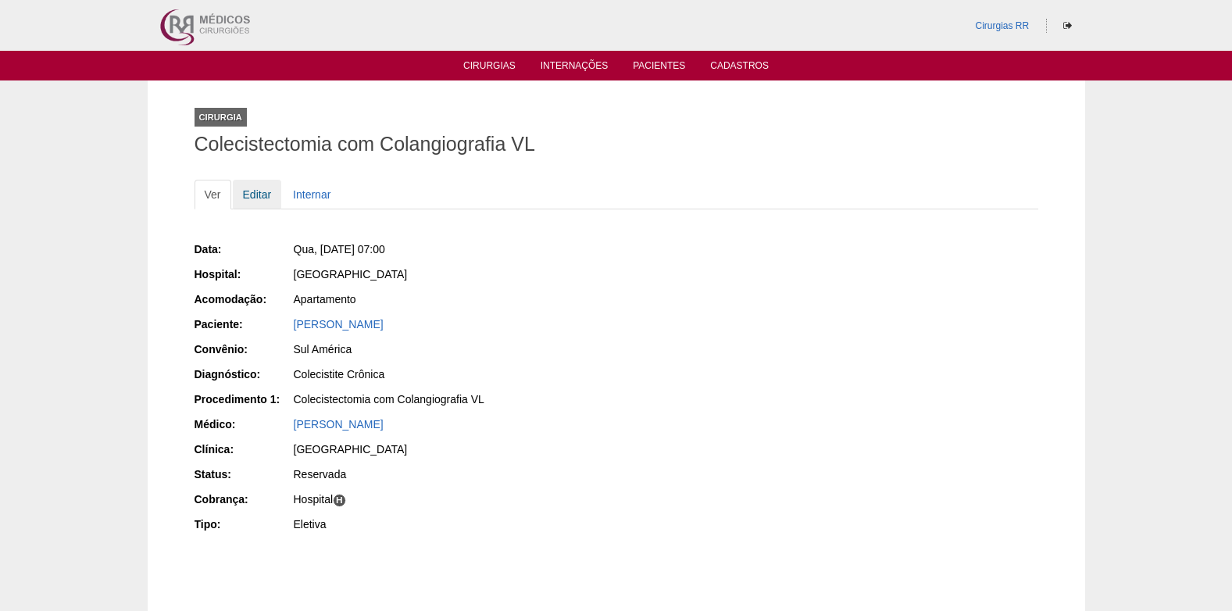
click at [252, 198] on link "Editar" at bounding box center [257, 195] width 49 height 30
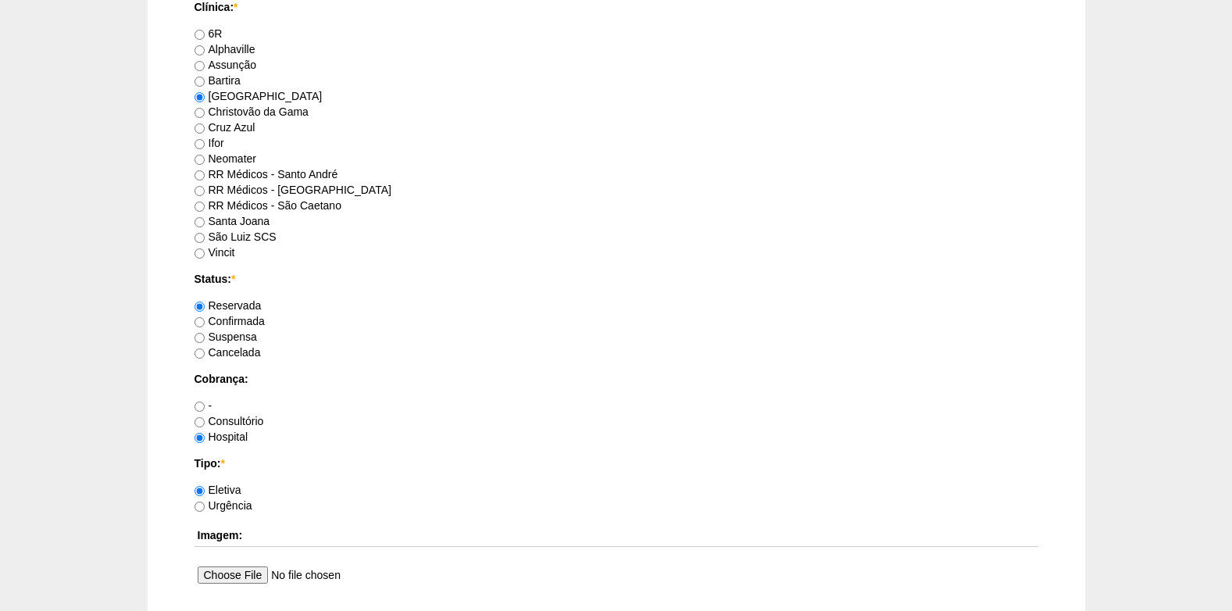
scroll to position [1016, 0]
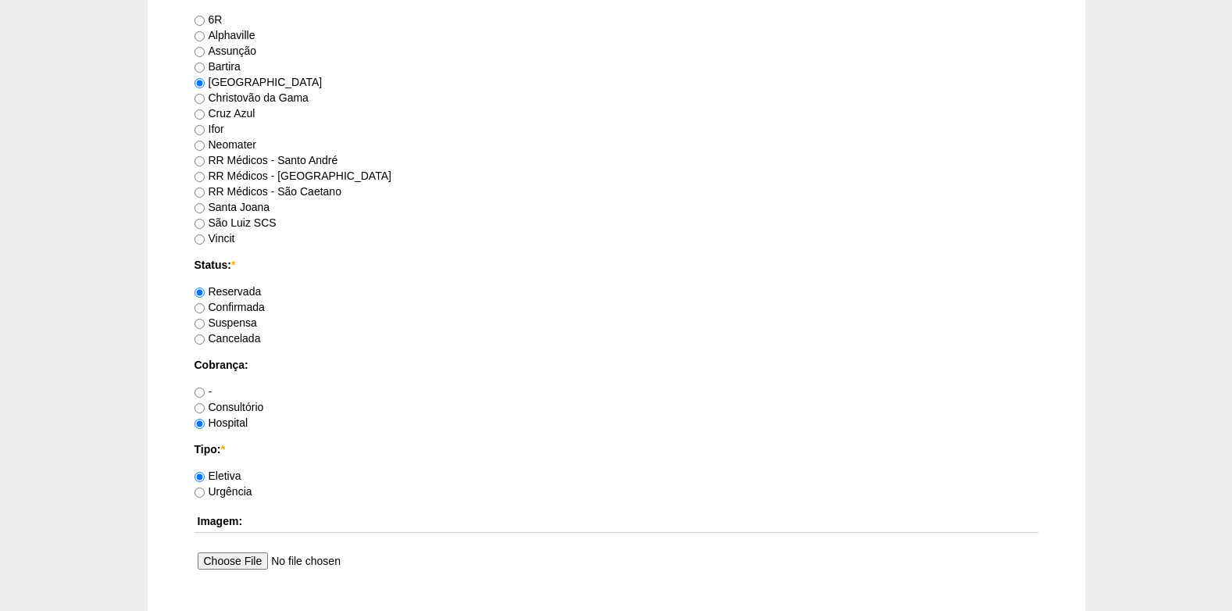
click at [205, 309] on label "Confirmada" at bounding box center [230, 307] width 70 height 13
click at [205, 309] on input "Confirmada" at bounding box center [200, 308] width 10 height 10
radio input "true"
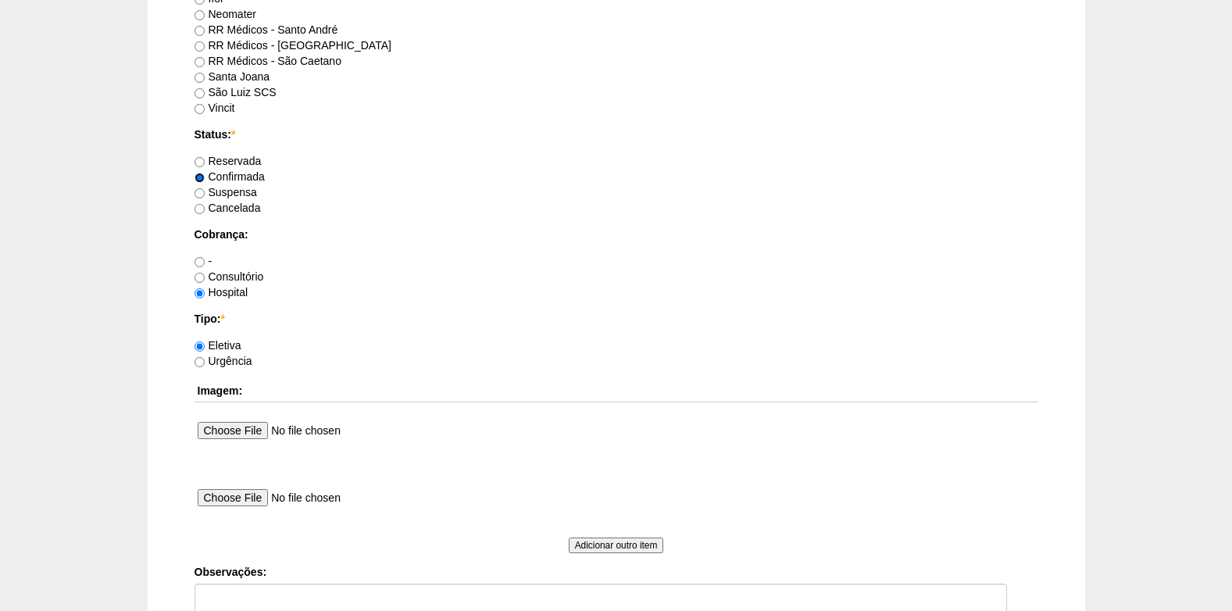
scroll to position [1328, 0]
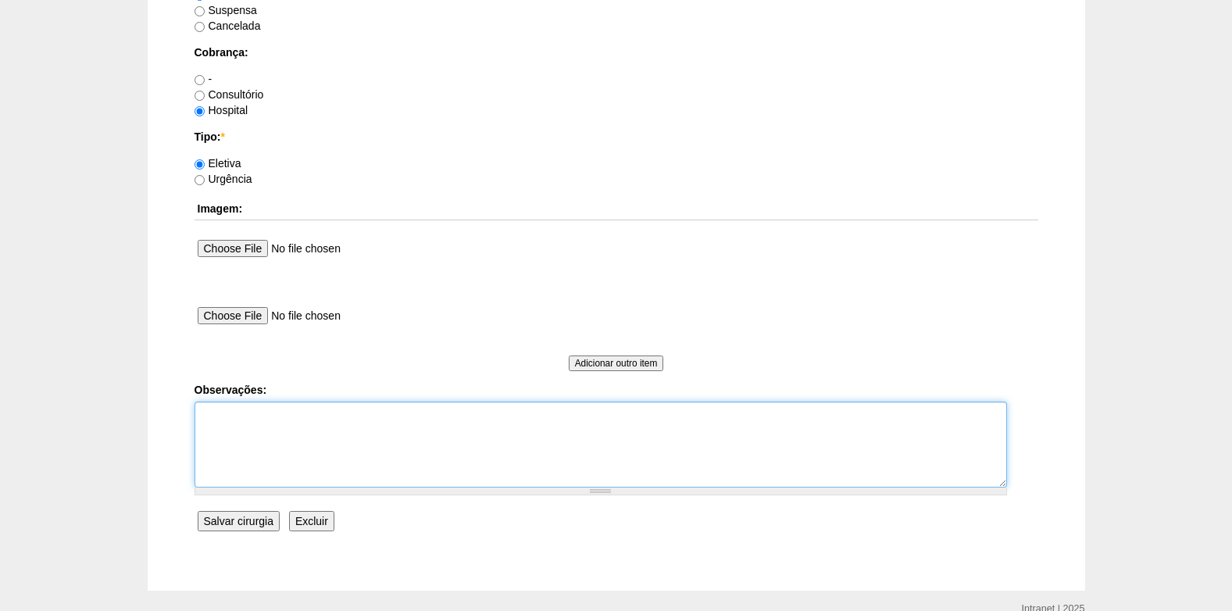
click at [263, 436] on textarea "Observações:" at bounding box center [601, 445] width 813 height 86
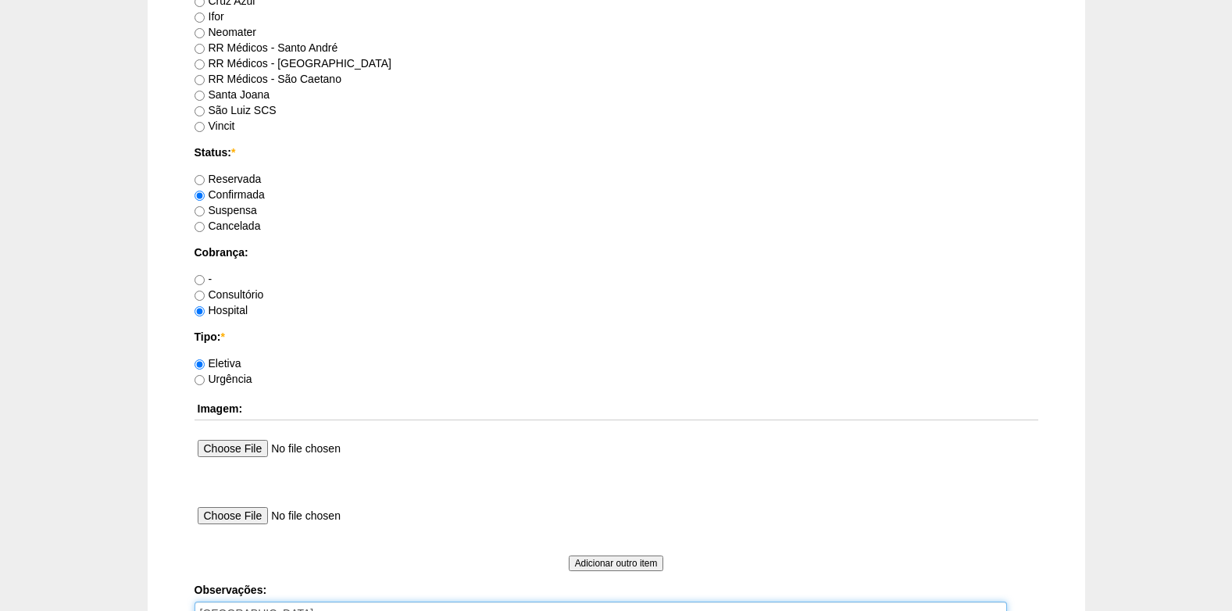
scroll to position [1403, 0]
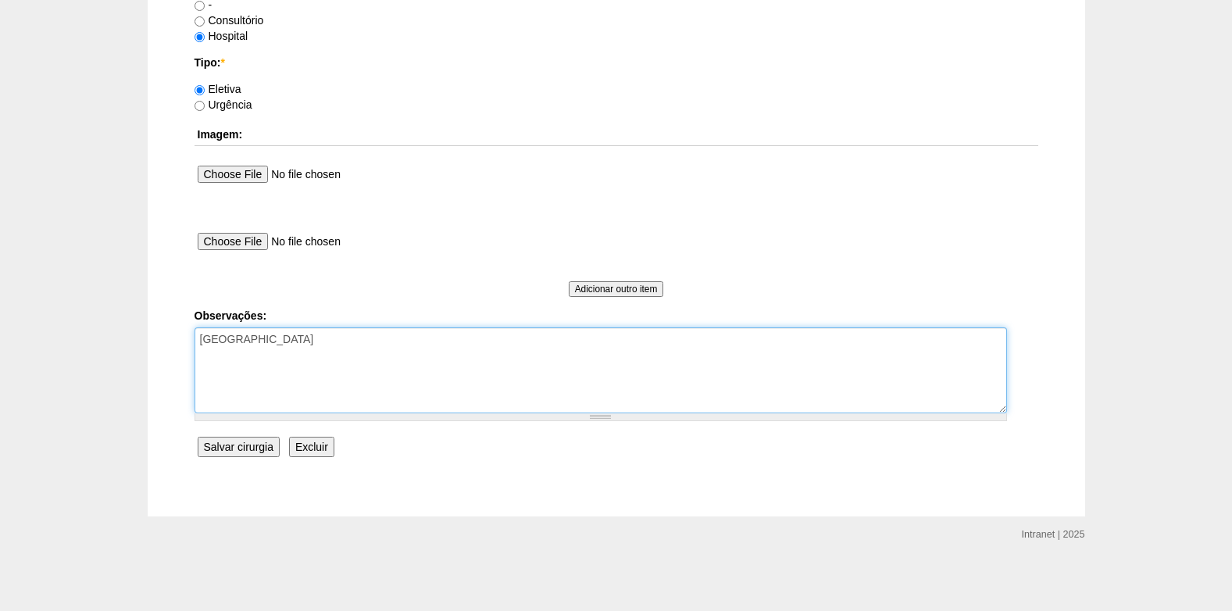
type textarea "[GEOGRAPHIC_DATA]"
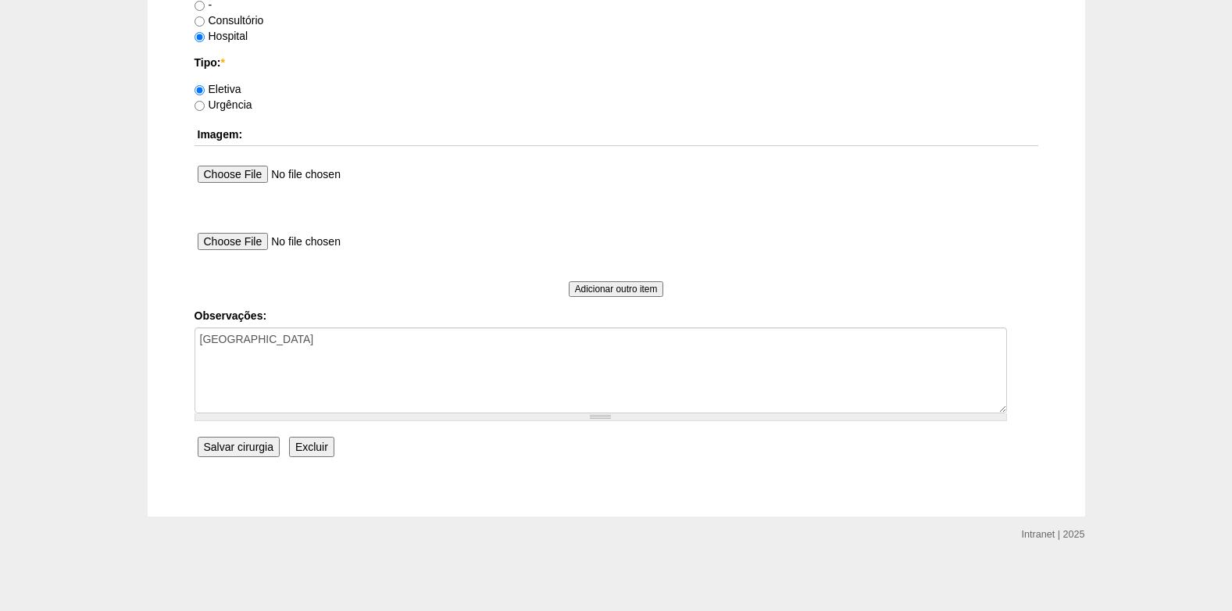
click at [220, 446] on input "Salvar cirurgia" at bounding box center [239, 447] width 82 height 20
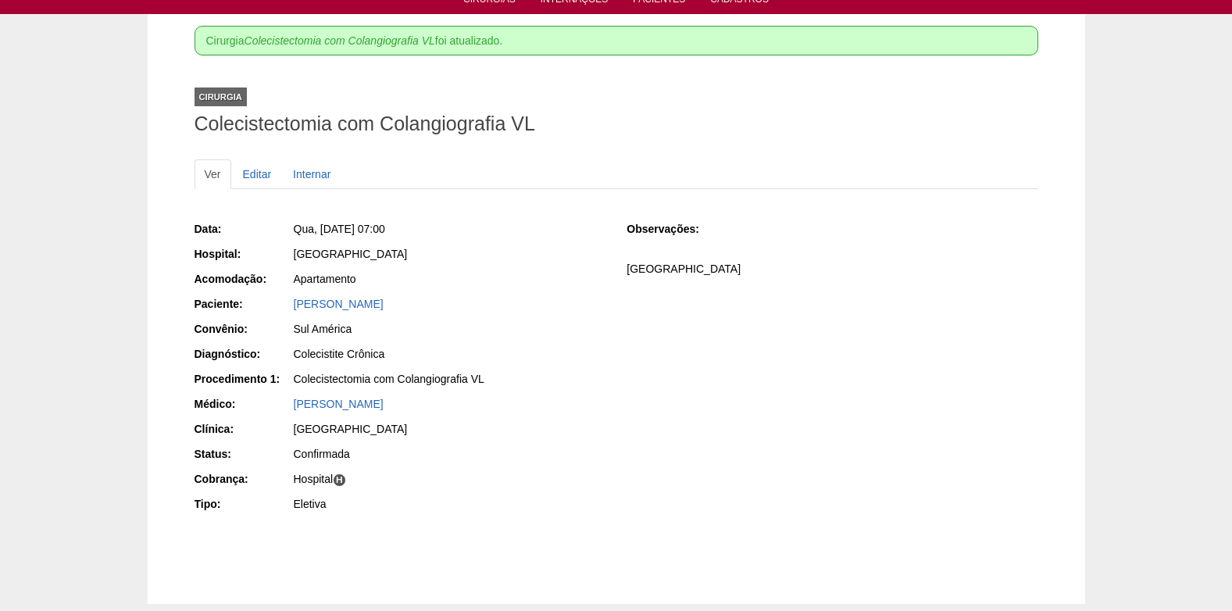
scroll to position [154, 0]
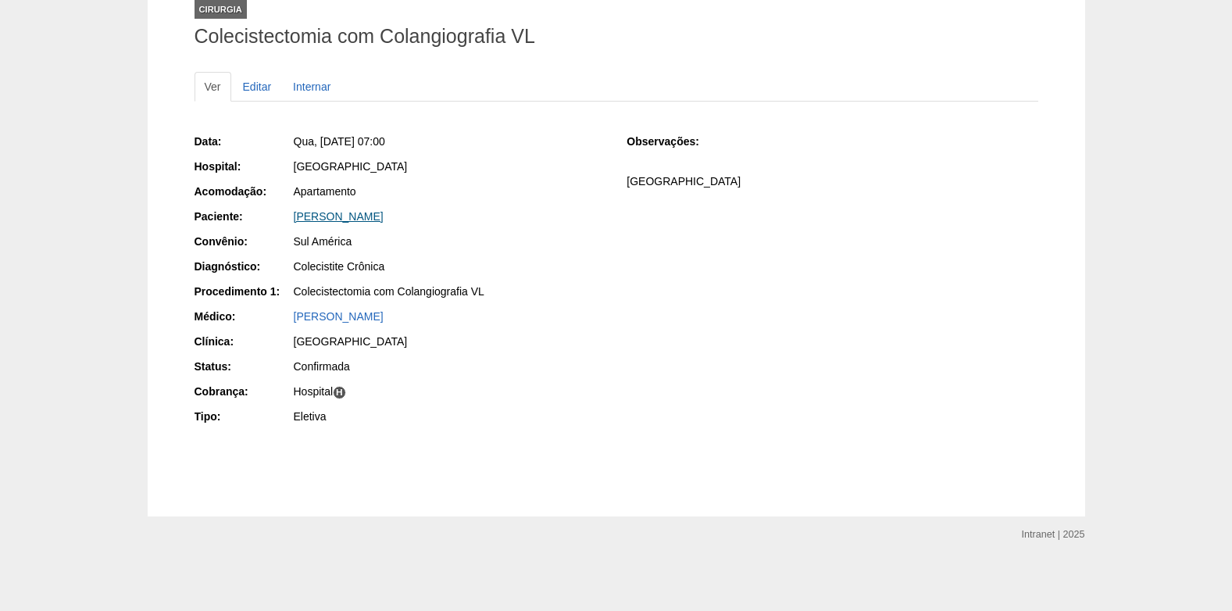
click at [341, 216] on link "[PERSON_NAME]" at bounding box center [339, 216] width 90 height 13
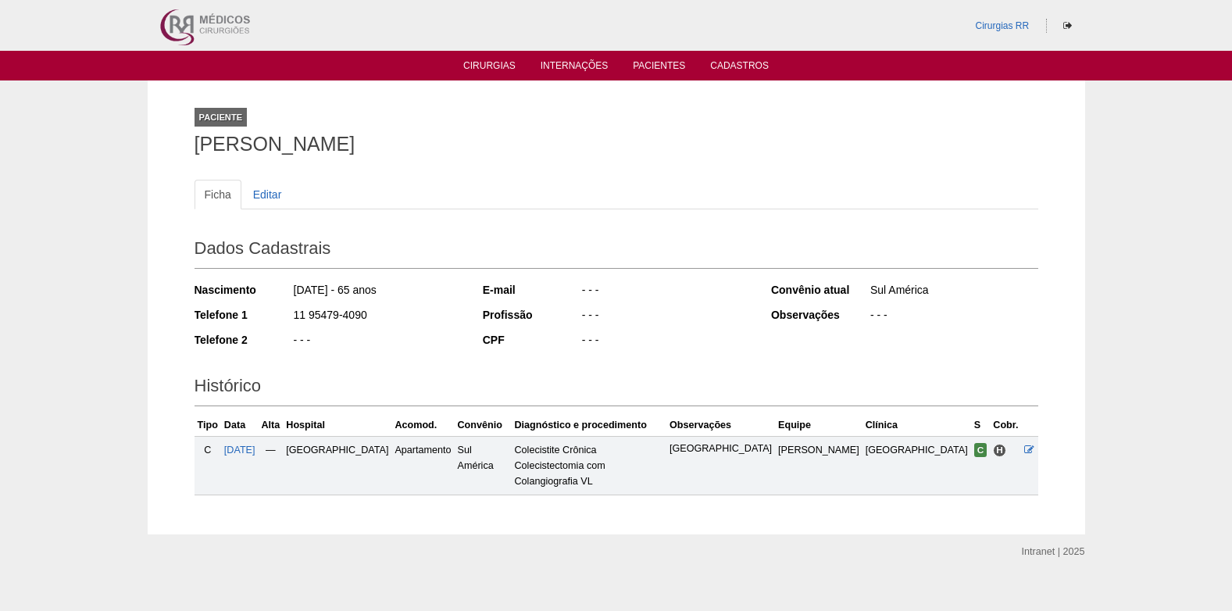
drag, startPoint x: 286, startPoint y: 312, endPoint x: 366, endPoint y: 321, distance: 81.0
click at [366, 321] on div "Telefone 1 11 95479-4090" at bounding box center [328, 317] width 267 height 20
copy div "11 95479-4090"
drag, startPoint x: 294, startPoint y: 288, endPoint x: 345, endPoint y: 293, distance: 51.9
click at [345, 293] on div "Nascimento 31/03/1960 - 65 anos" at bounding box center [328, 292] width 267 height 20
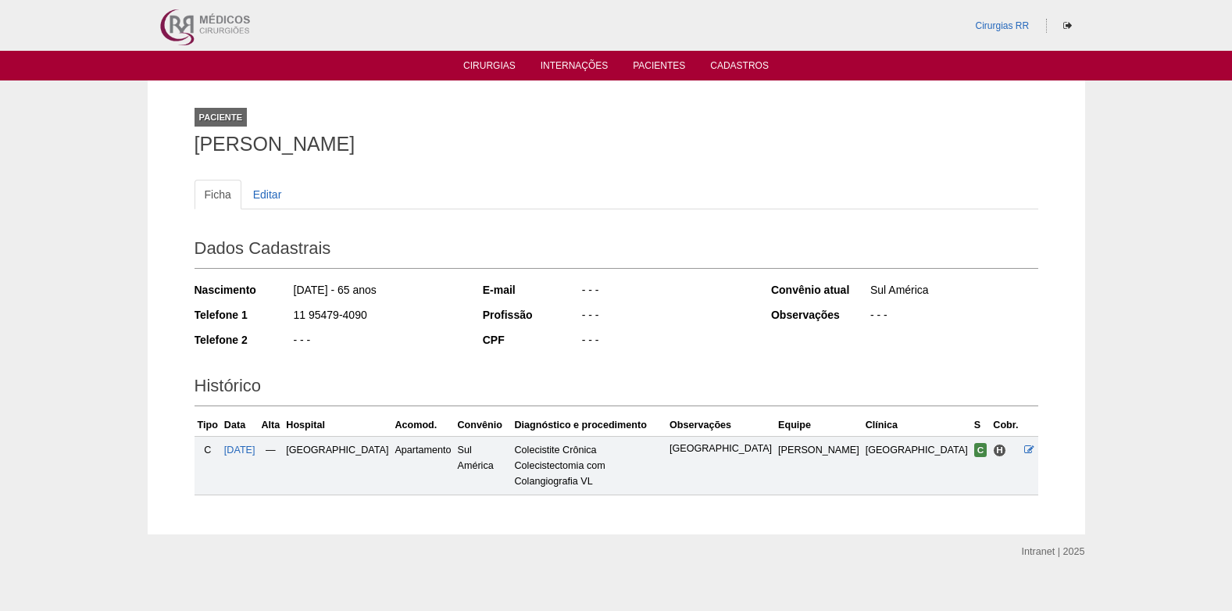
copy div "31/03/1960"
click at [245, 449] on span "26/11/2025" at bounding box center [239, 450] width 31 height 11
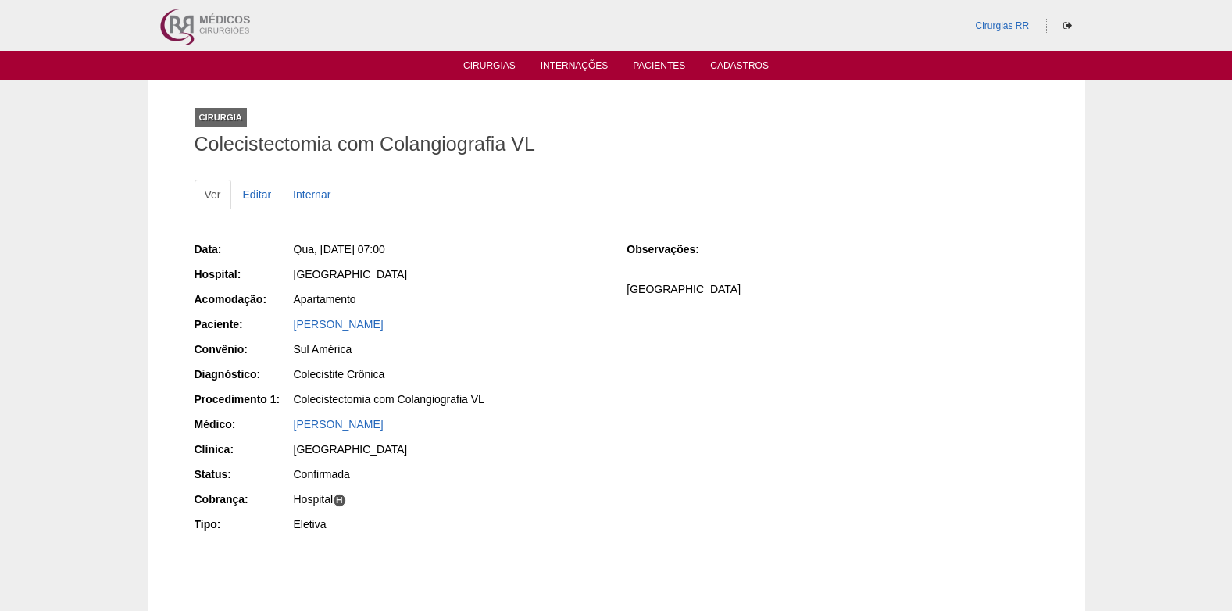
click at [506, 66] on link "Cirurgias" at bounding box center [489, 66] width 52 height 13
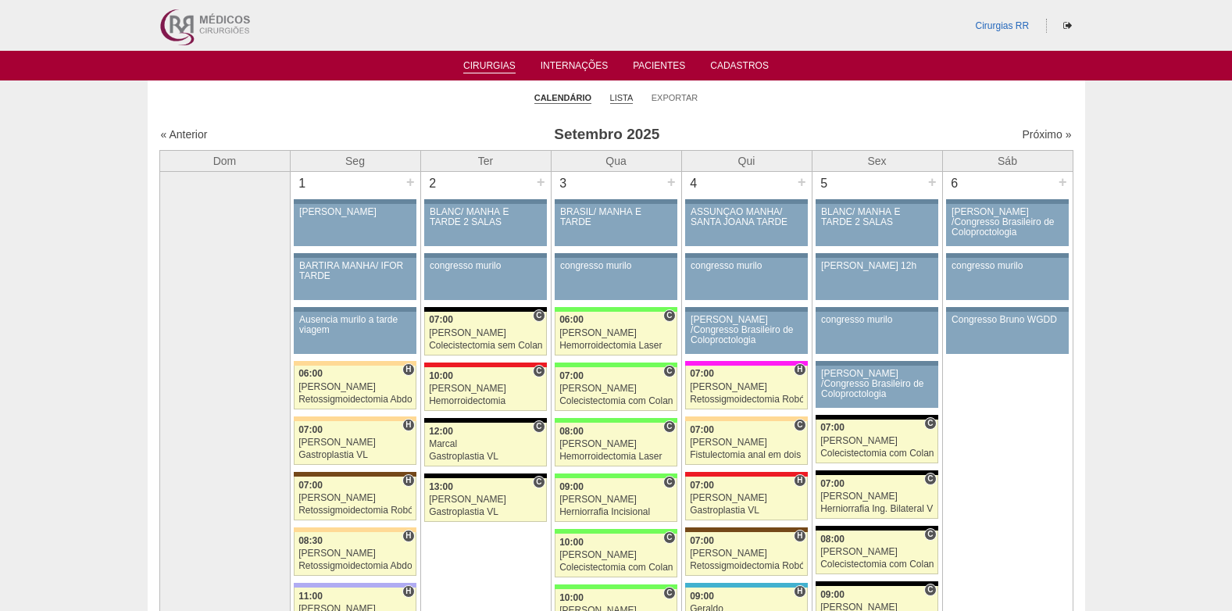
click at [618, 97] on link "Lista" at bounding box center [621, 98] width 23 height 12
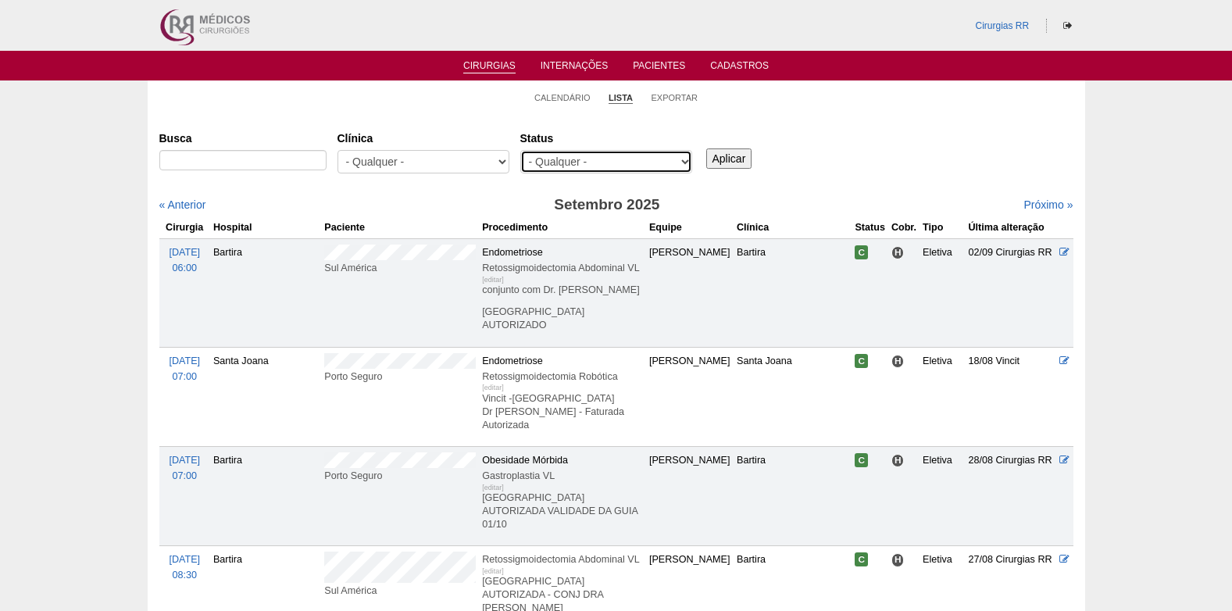
click at [587, 161] on select "- Qualquer - Reservada Confirmada Suspensa Cancelada" at bounding box center [606, 161] width 172 height 23
select select "resr"
click at [520, 150] on select "- Qualquer - Reservada Confirmada Suspensa Cancelada" at bounding box center [606, 161] width 172 height 23
click at [719, 159] on input "Aplicar" at bounding box center [729, 158] width 46 height 20
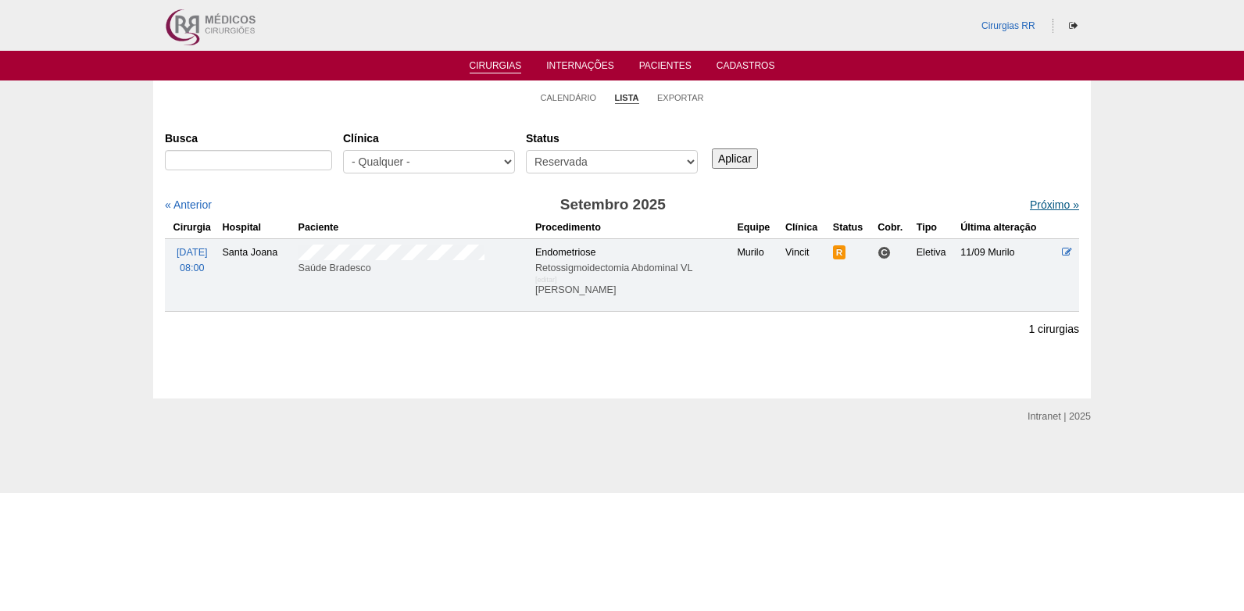
click at [1038, 209] on link "Próximo »" at bounding box center [1054, 204] width 49 height 13
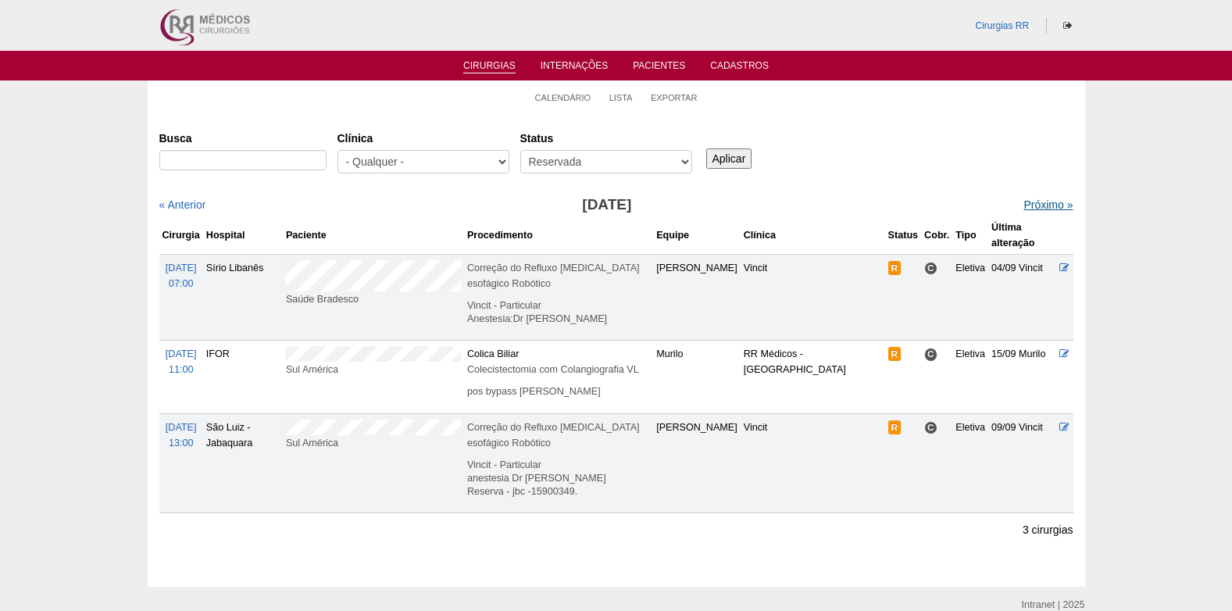
click at [1040, 204] on link "Próximo »" at bounding box center [1048, 204] width 49 height 13
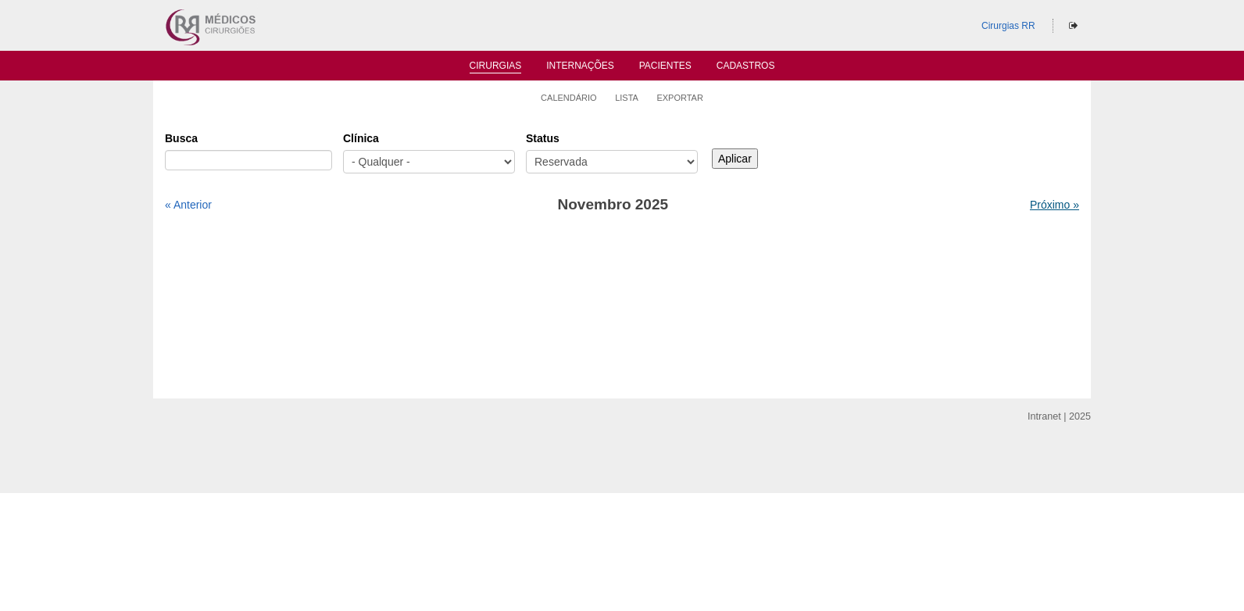
click at [1030, 210] on link "Próximo »" at bounding box center [1054, 204] width 49 height 13
click at [497, 71] on link "Cirurgias" at bounding box center [496, 66] width 52 height 13
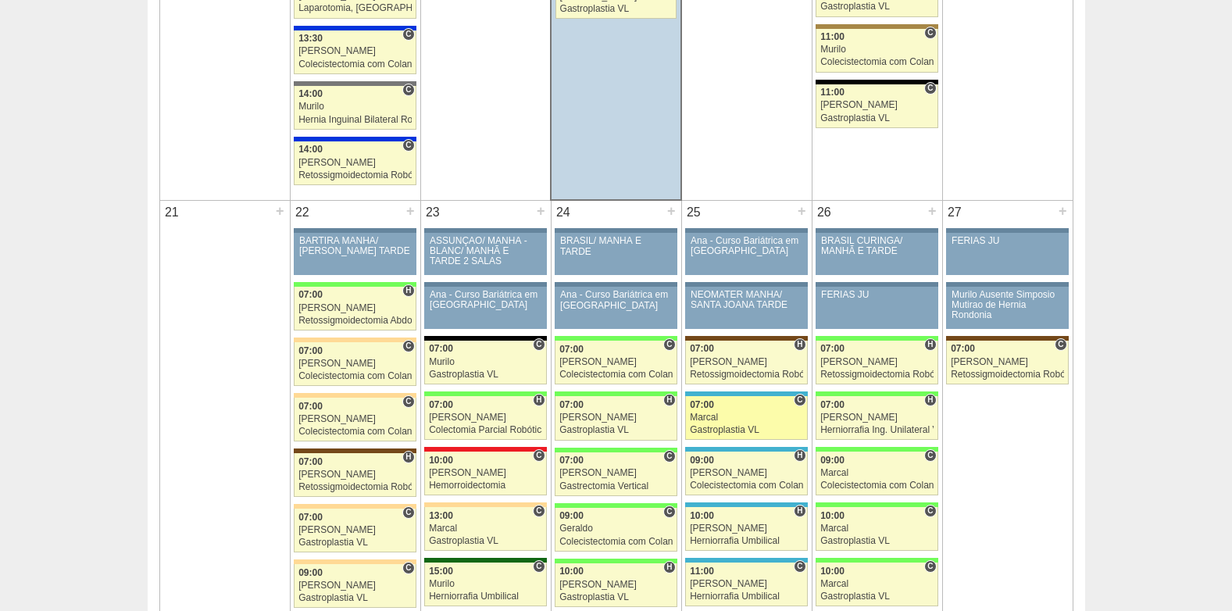
scroll to position [2422, 0]
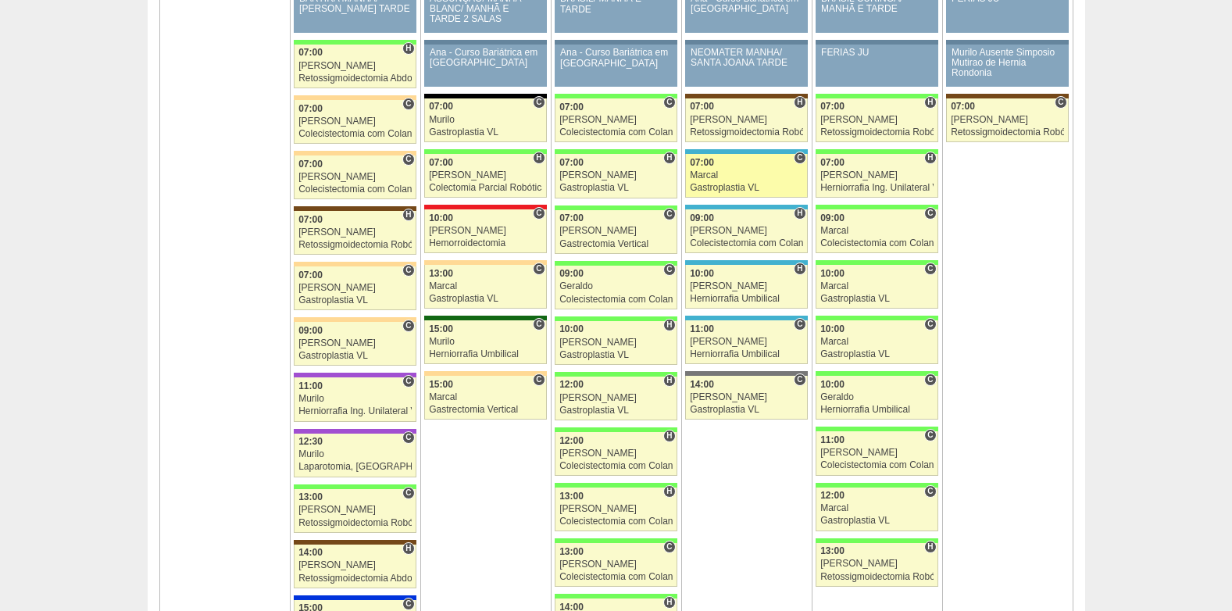
click at [757, 181] on link "88921 Marcal C 07:00 Marcal Gastroplastia VL Hospital Neomater RR Médicos - São…" at bounding box center [746, 176] width 122 height 44
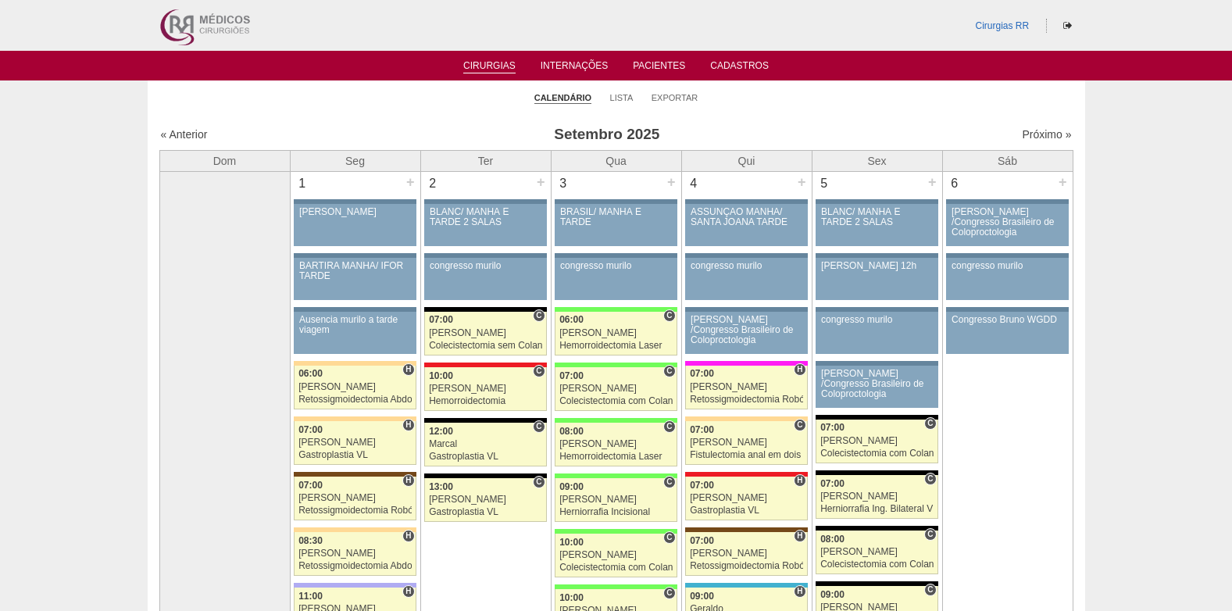
scroll to position [2422, 0]
